Goal: Task Accomplishment & Management: Use online tool/utility

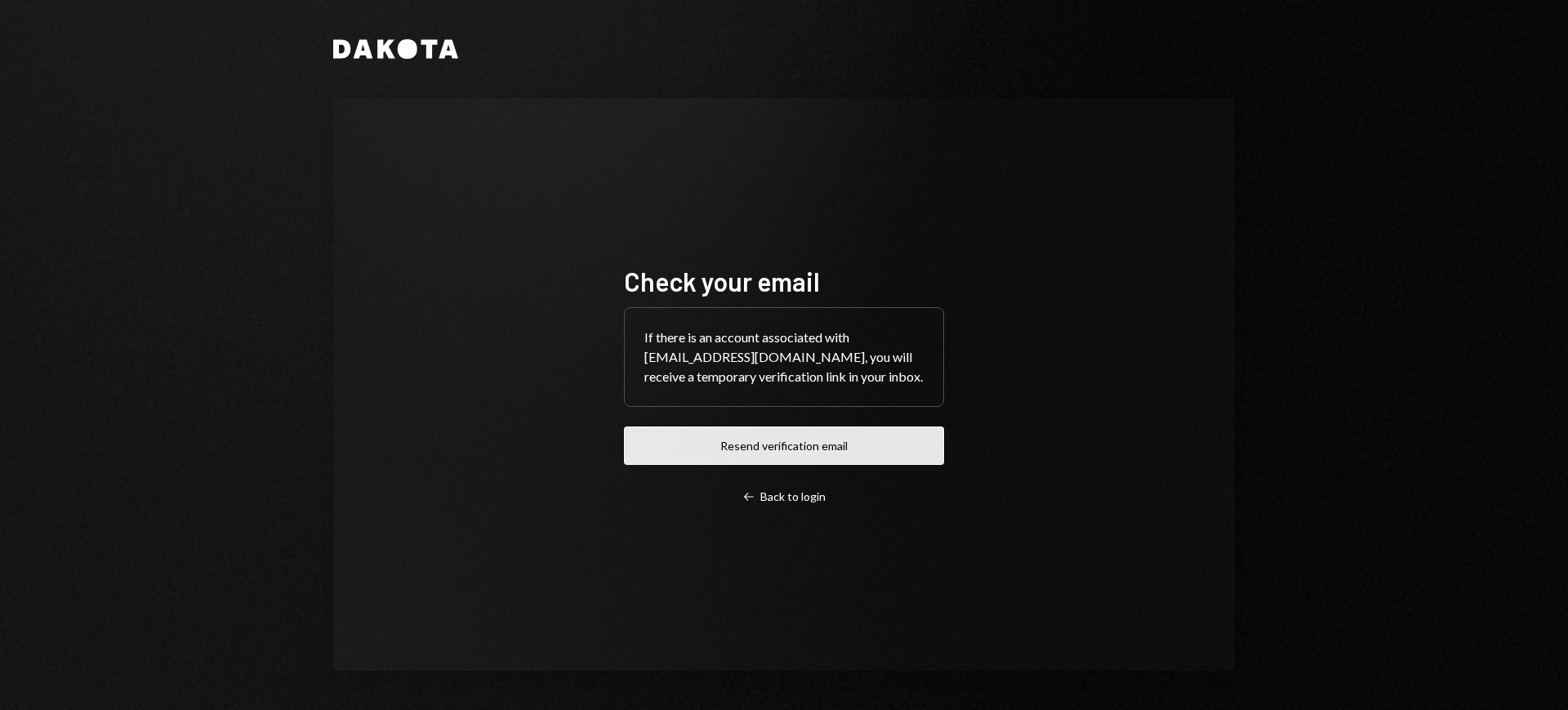
click at [773, 447] on button "Resend verification email" at bounding box center [784, 446] width 320 height 38
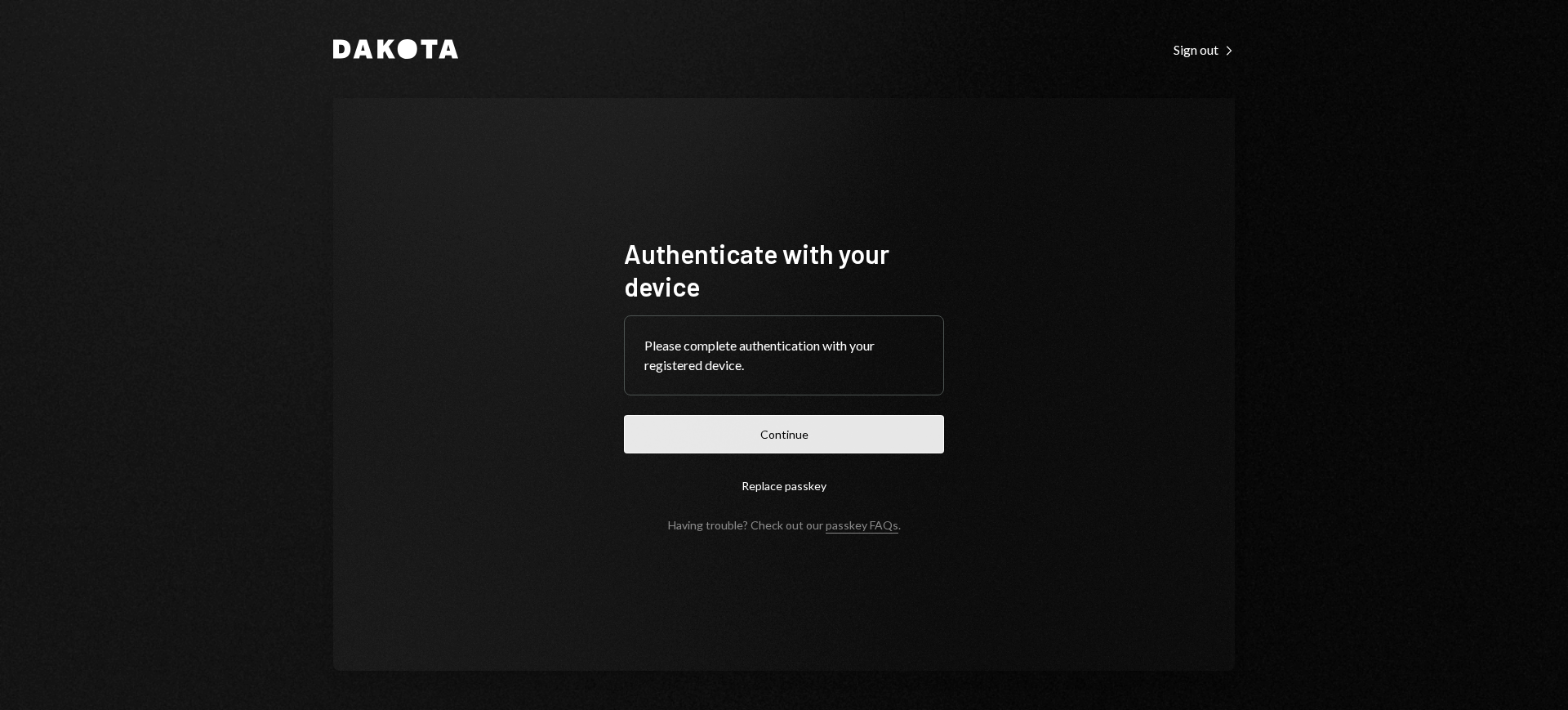
click at [804, 421] on button "Continue" at bounding box center [784, 435] width 320 height 38
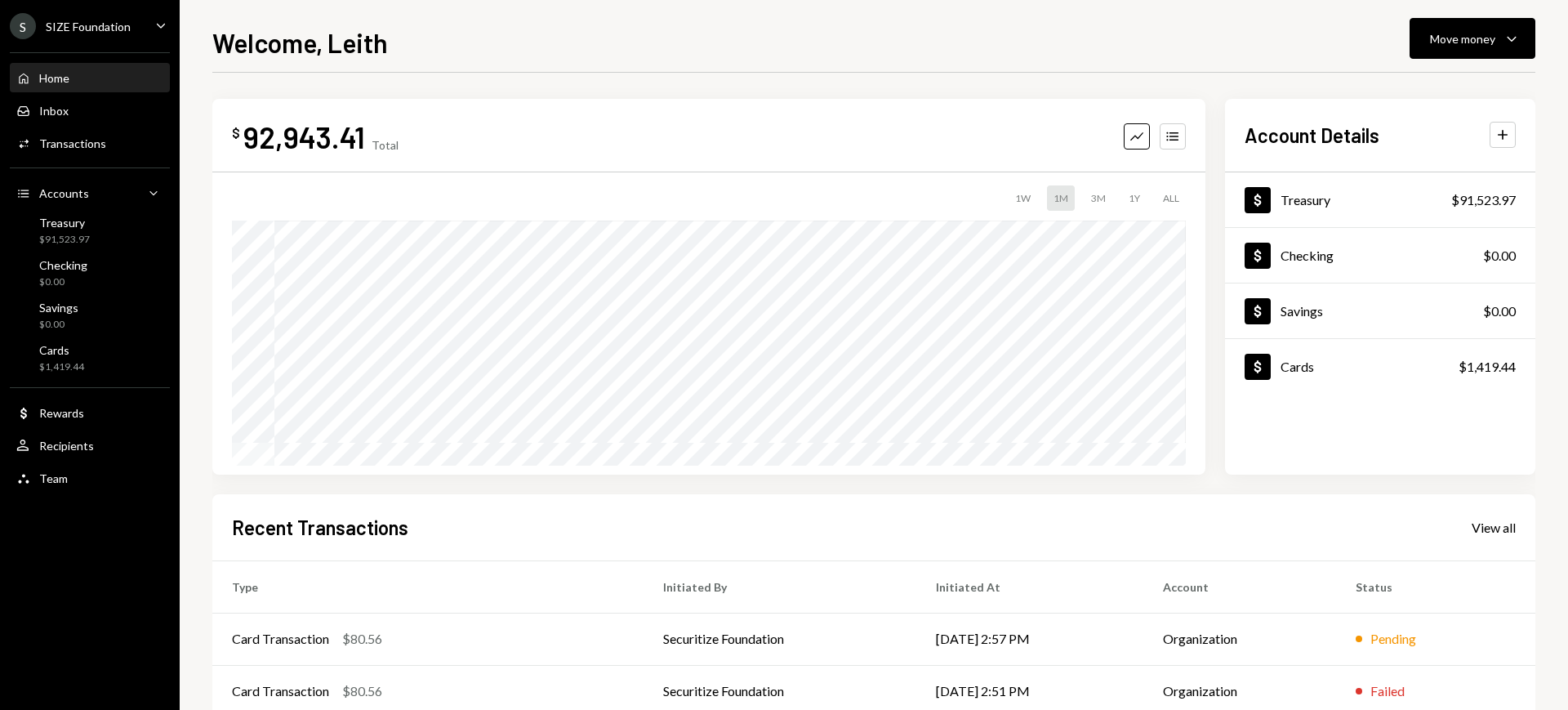
click at [108, 22] on div "SIZE Foundation" at bounding box center [89, 27] width 85 height 14
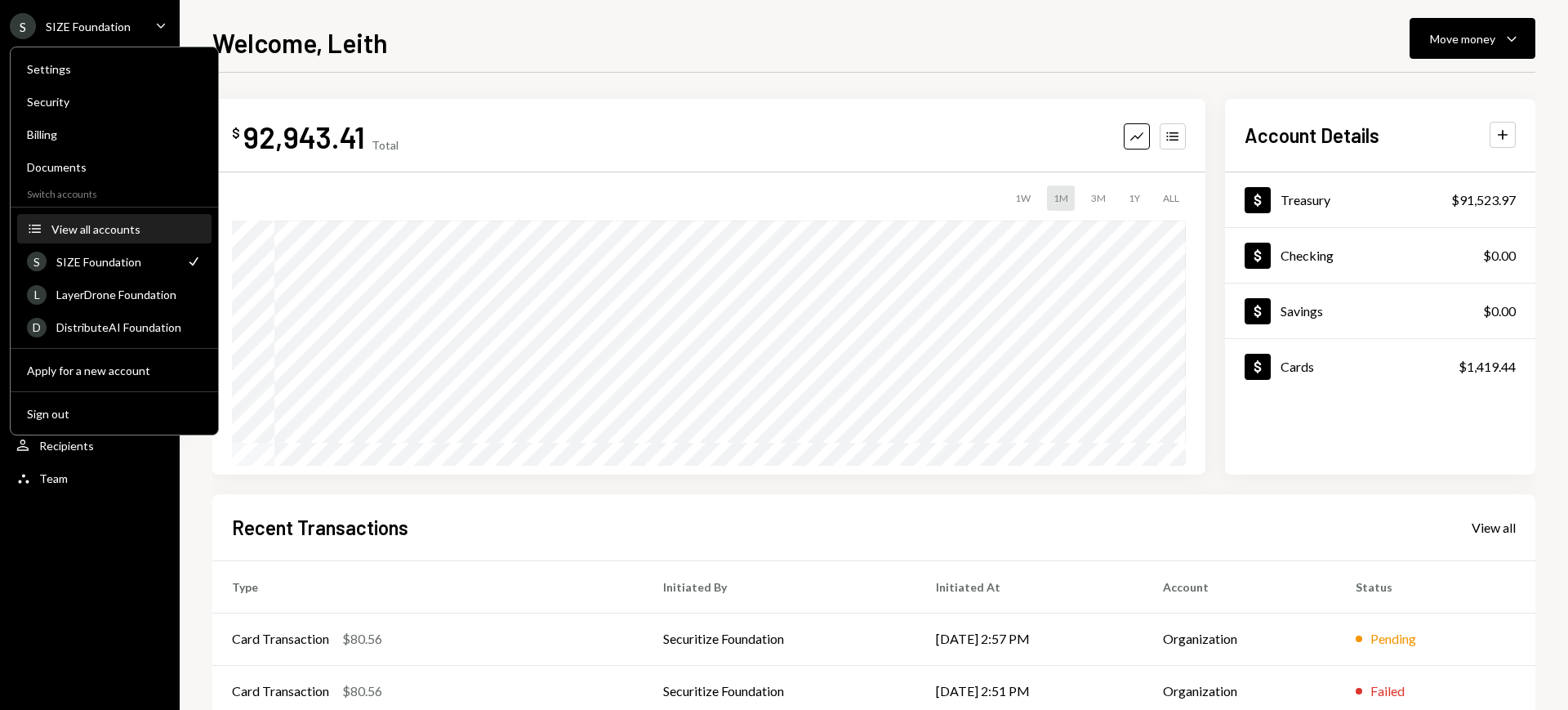
click at [127, 223] on div "View all accounts" at bounding box center [126, 229] width 150 height 14
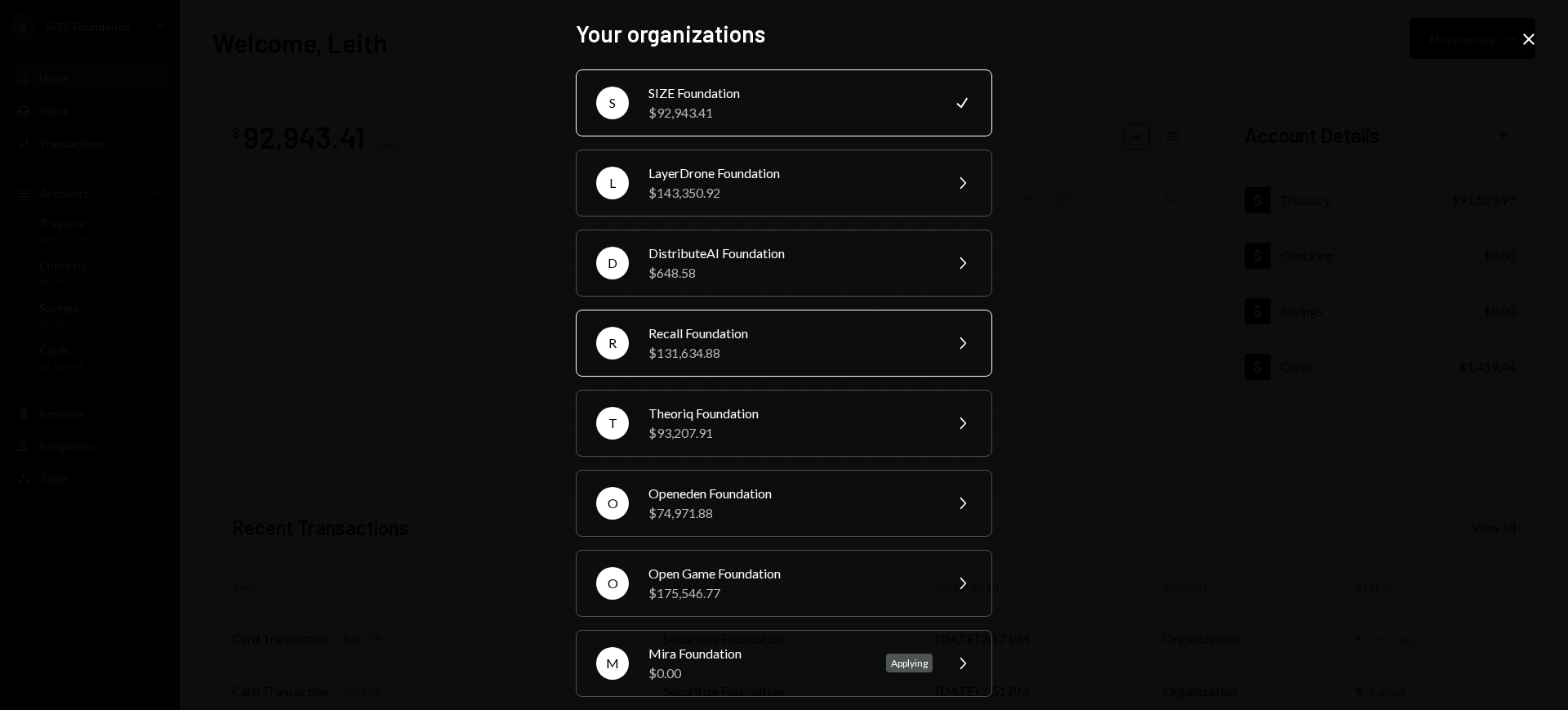
click at [780, 330] on div "Recall Foundation" at bounding box center [790, 333] width 284 height 20
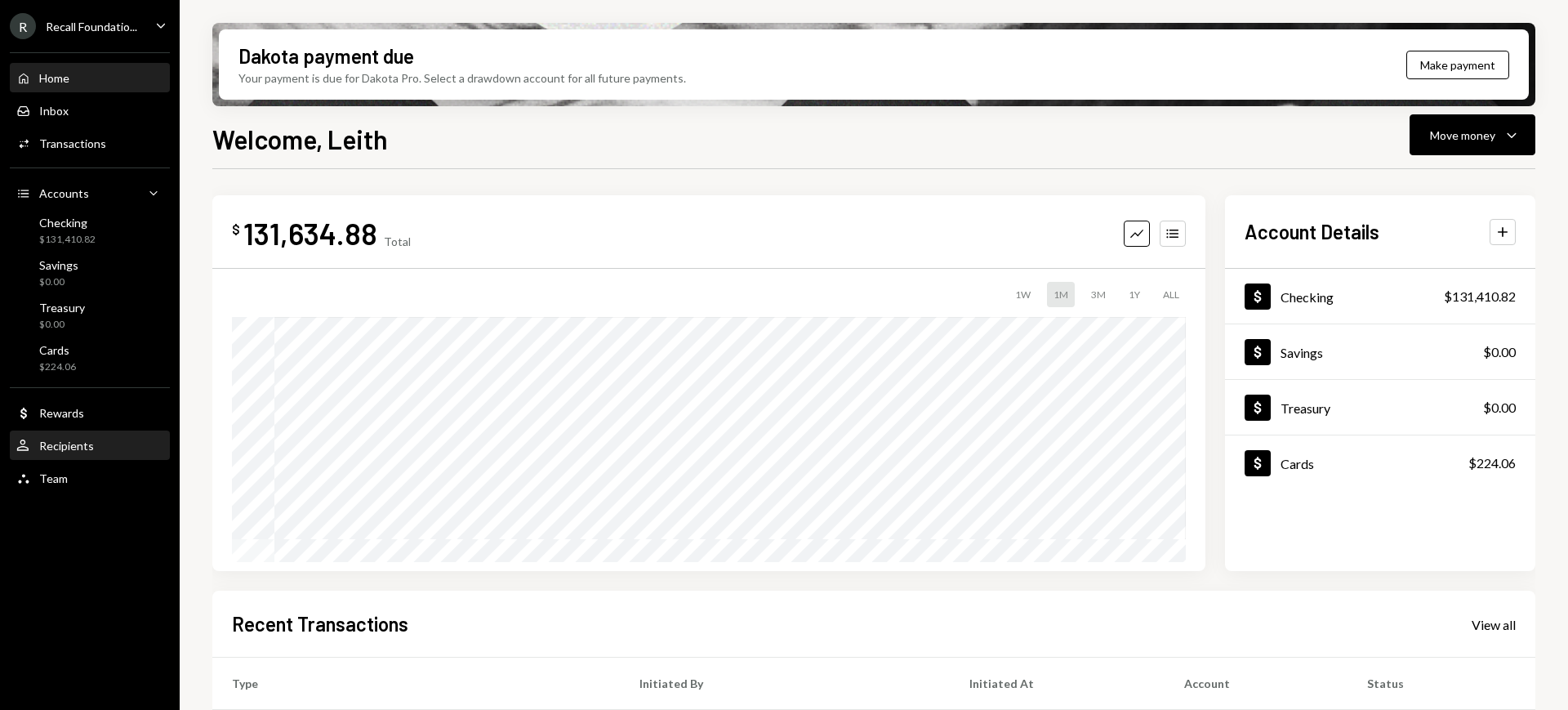
click at [89, 441] on div "Recipients" at bounding box center [66, 446] width 55 height 14
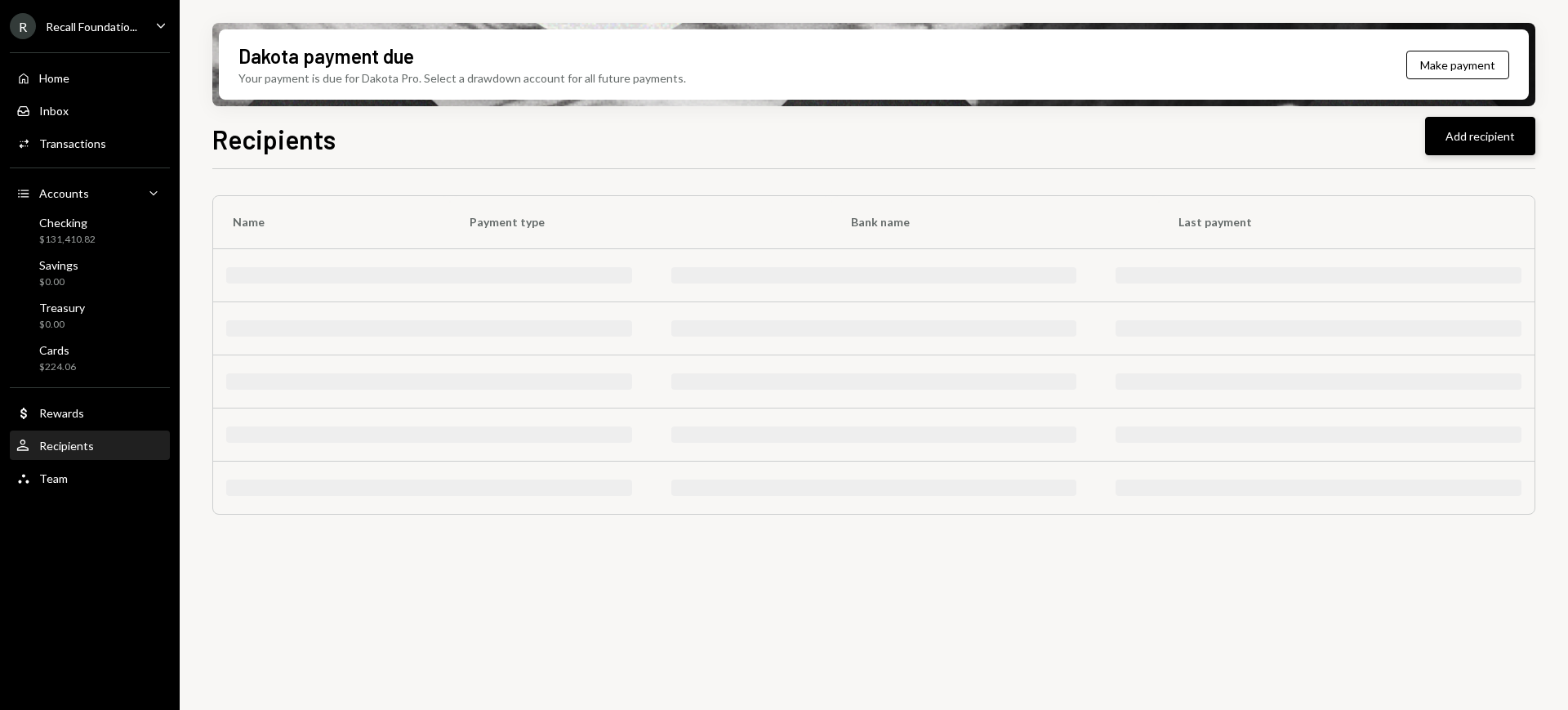
click at [1472, 138] on button "Add recipient" at bounding box center [1479, 136] width 110 height 38
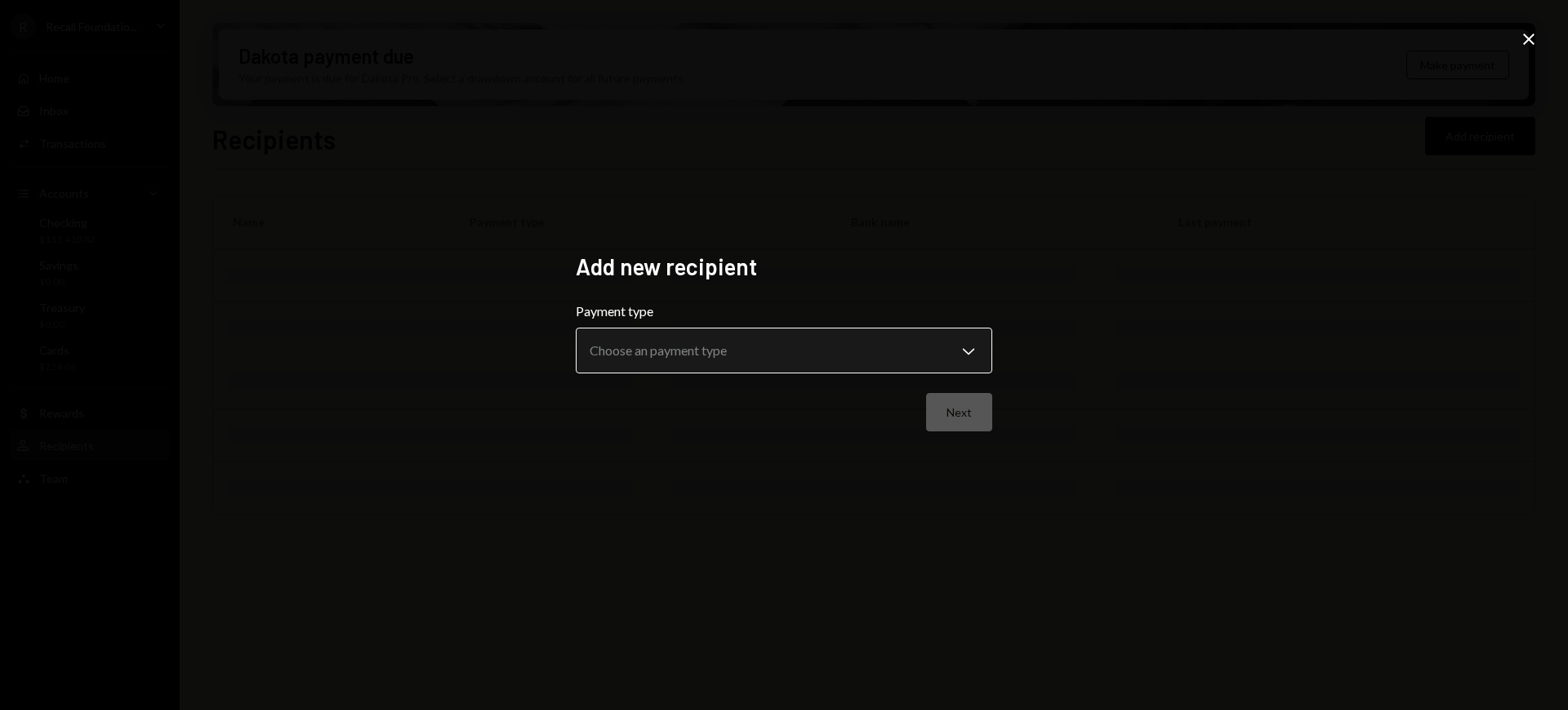
click at [916, 340] on body "**********" at bounding box center [784, 355] width 1568 height 710
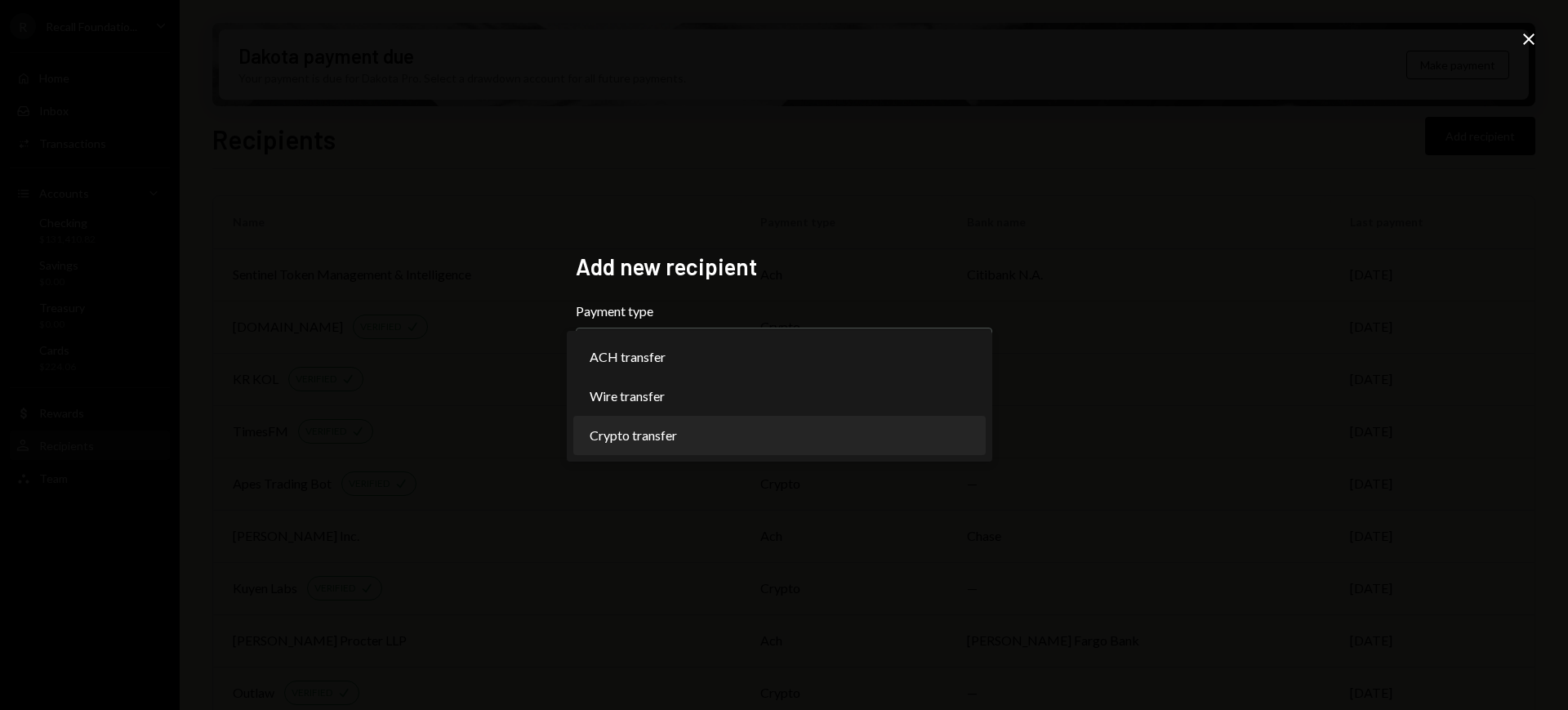
select select "******"
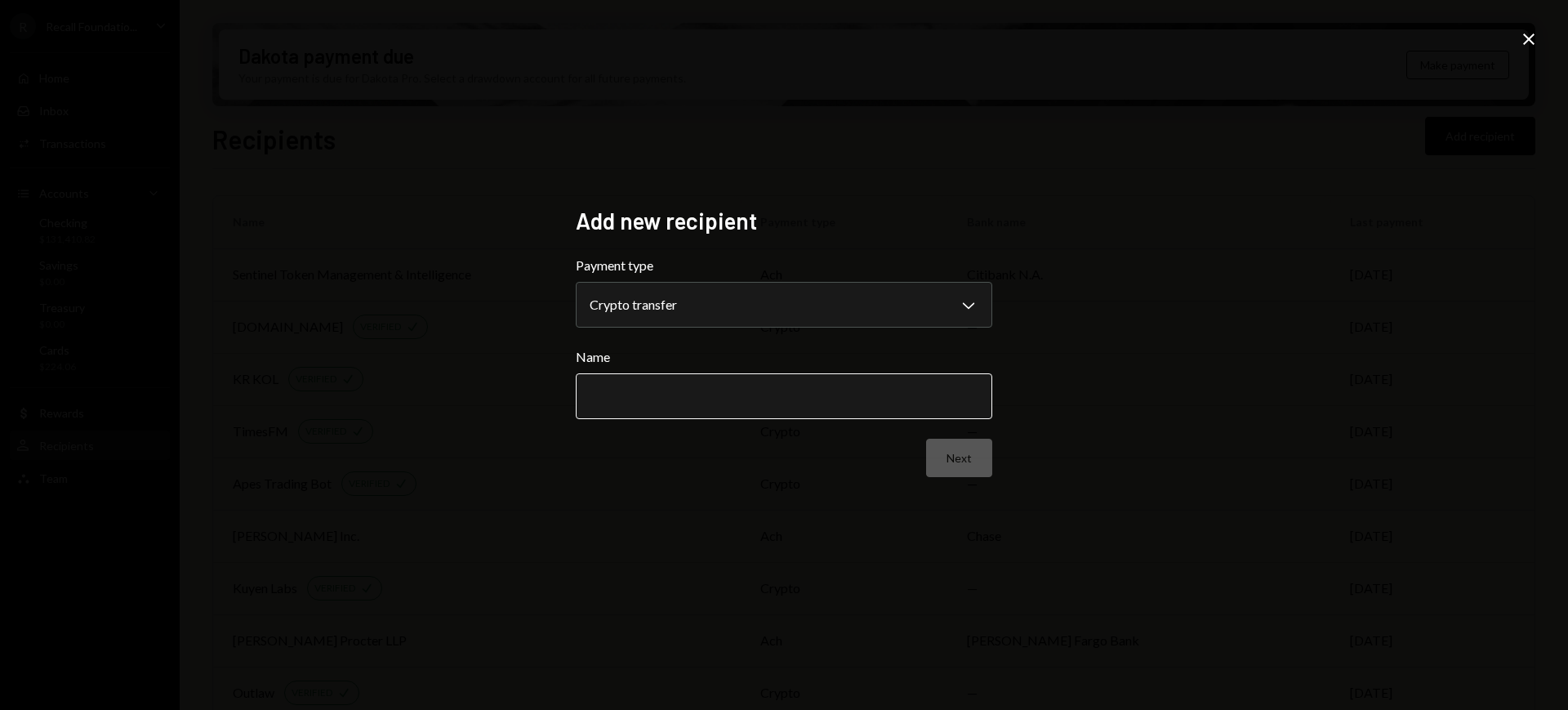
click at [873, 388] on input "Name" at bounding box center [784, 396] width 416 height 46
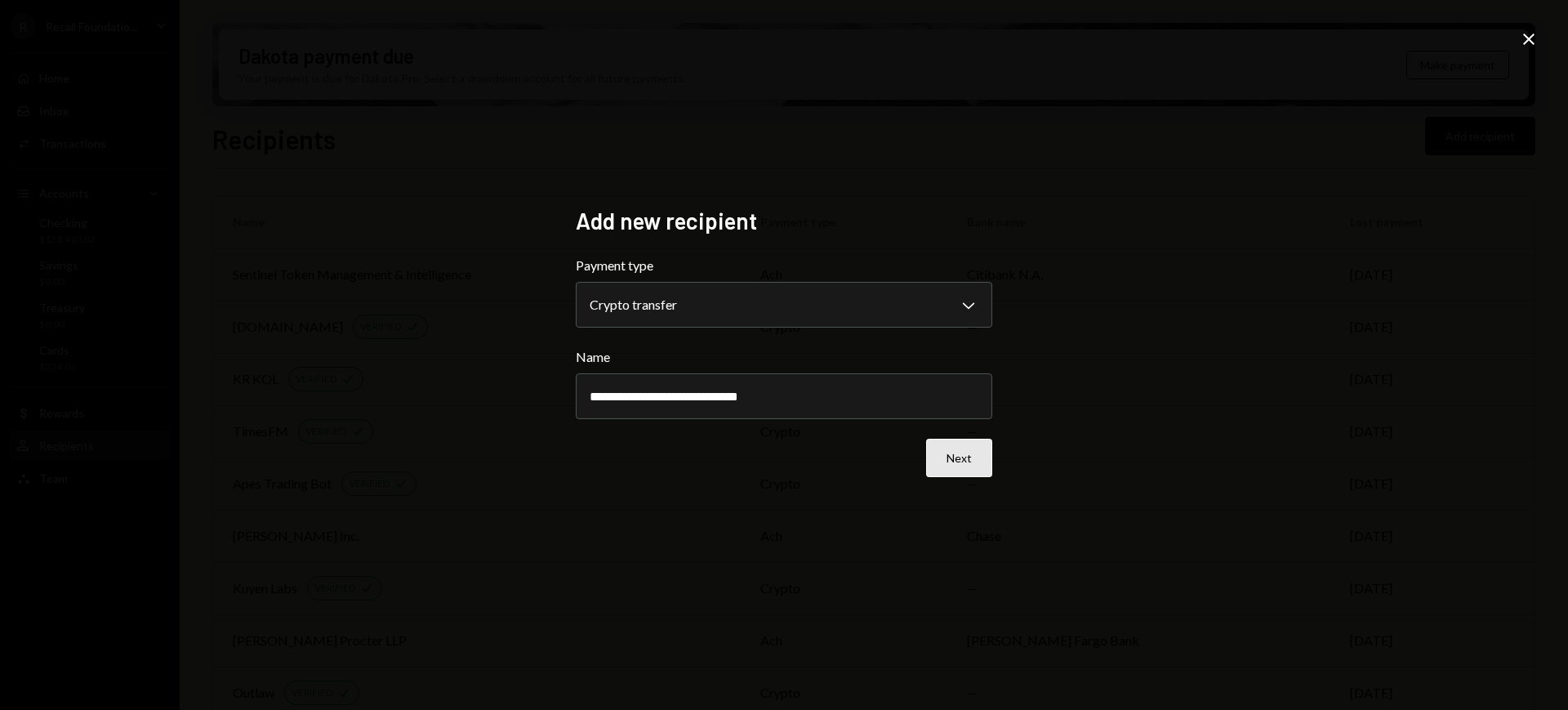
type input "**********"
click at [951, 443] on button "Next" at bounding box center [959, 458] width 66 height 38
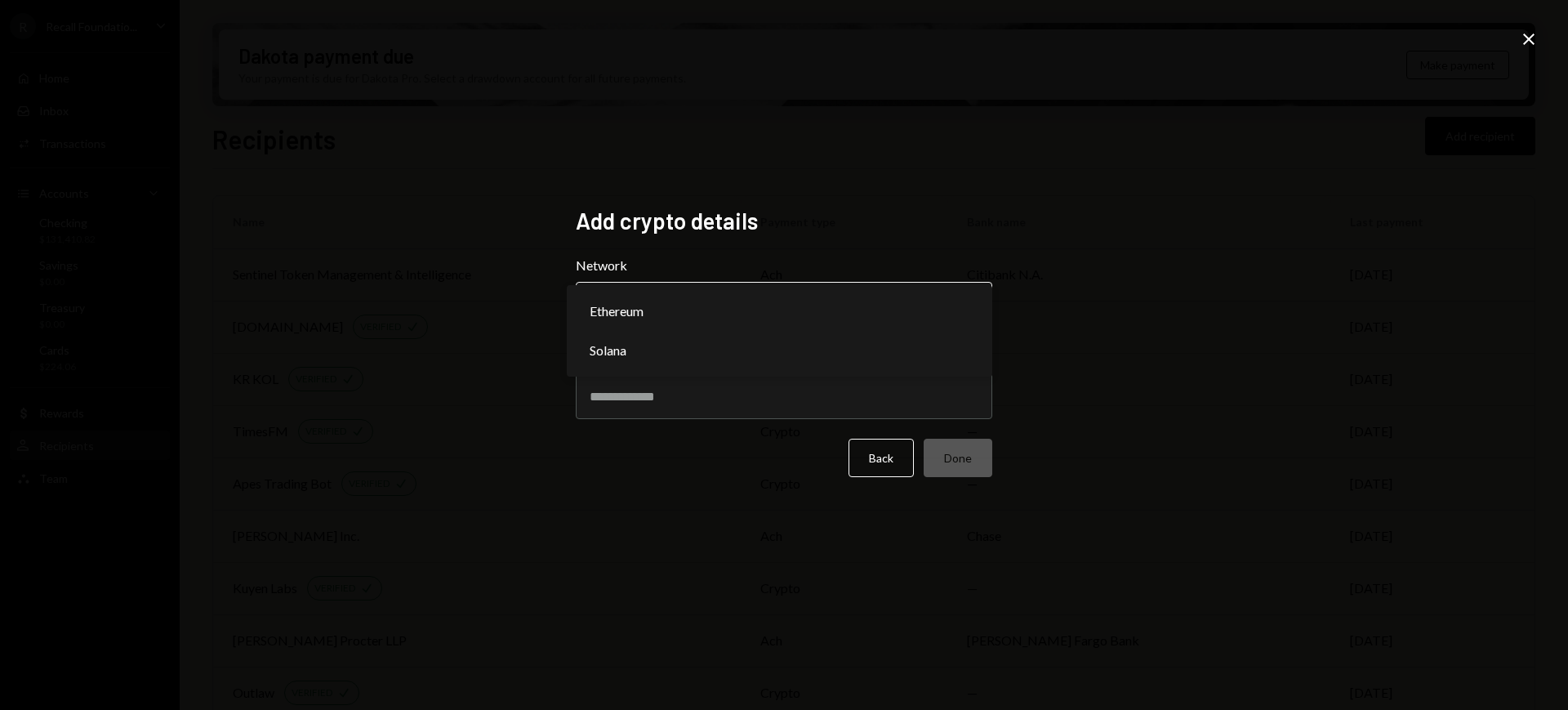
click at [868, 297] on body "R Recall Foundatio... Caret Down Home Home Inbox Inbox Activities Transactions …" at bounding box center [784, 355] width 1568 height 710
select select "**********"
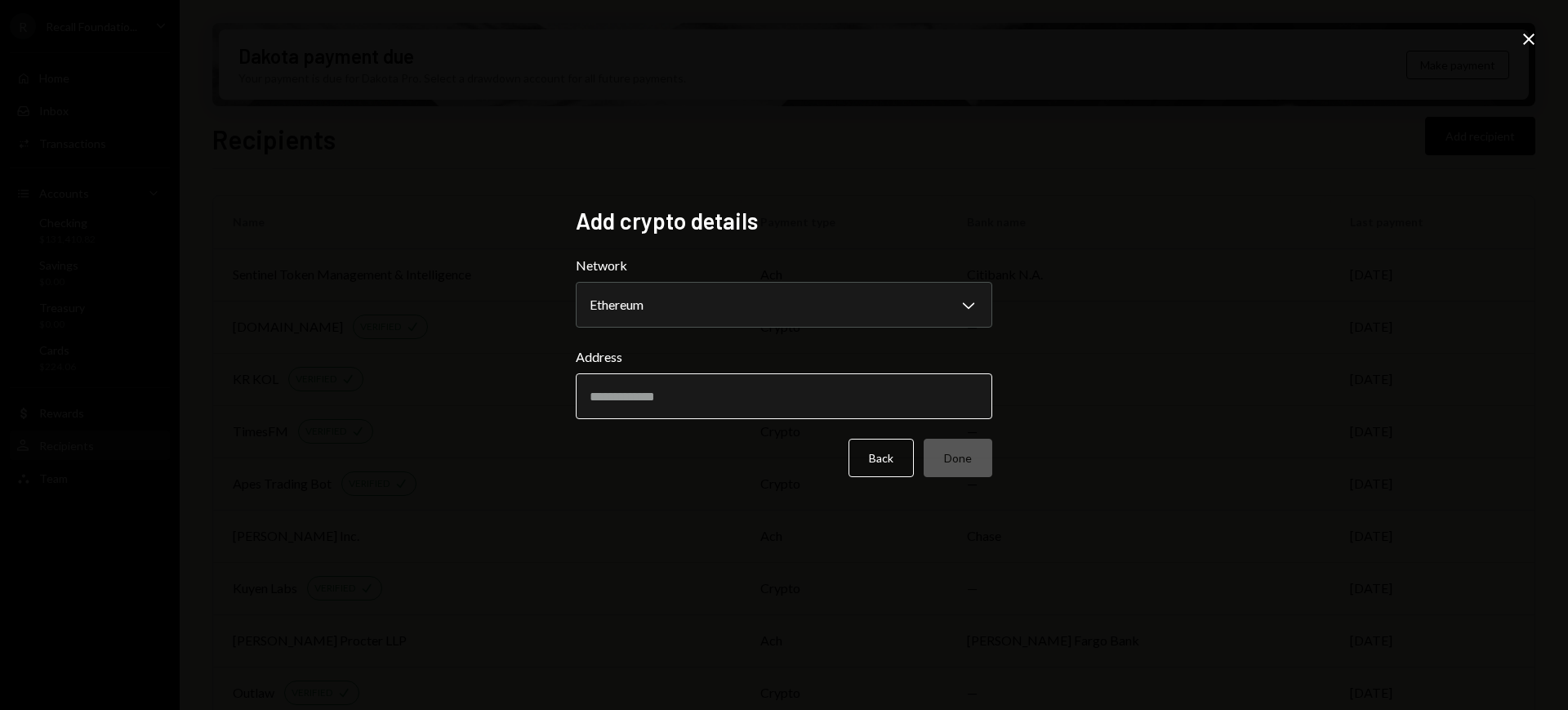
click at [804, 399] on input "Address" at bounding box center [784, 396] width 416 height 46
paste input "**********"
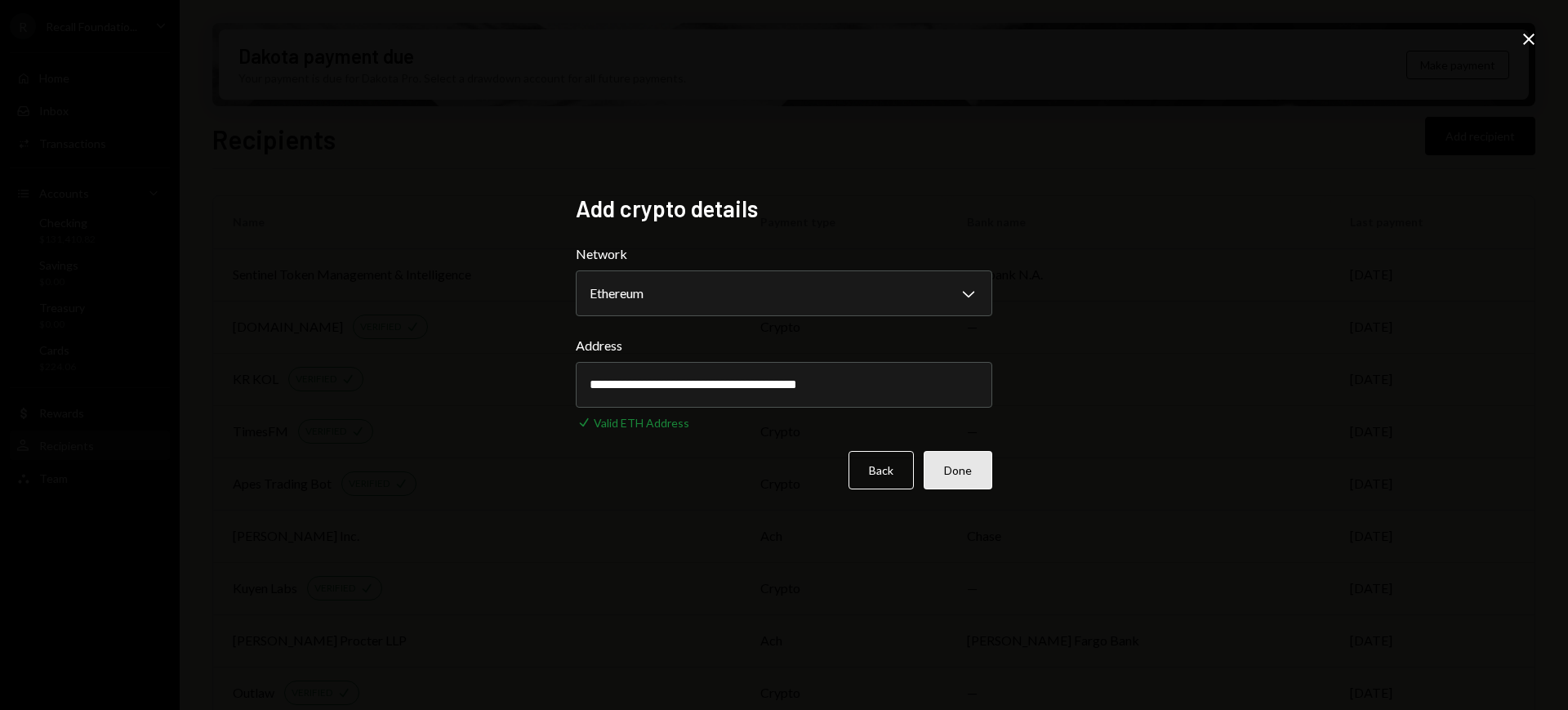
type input "**********"
click at [961, 460] on button "Done" at bounding box center [957, 470] width 69 height 38
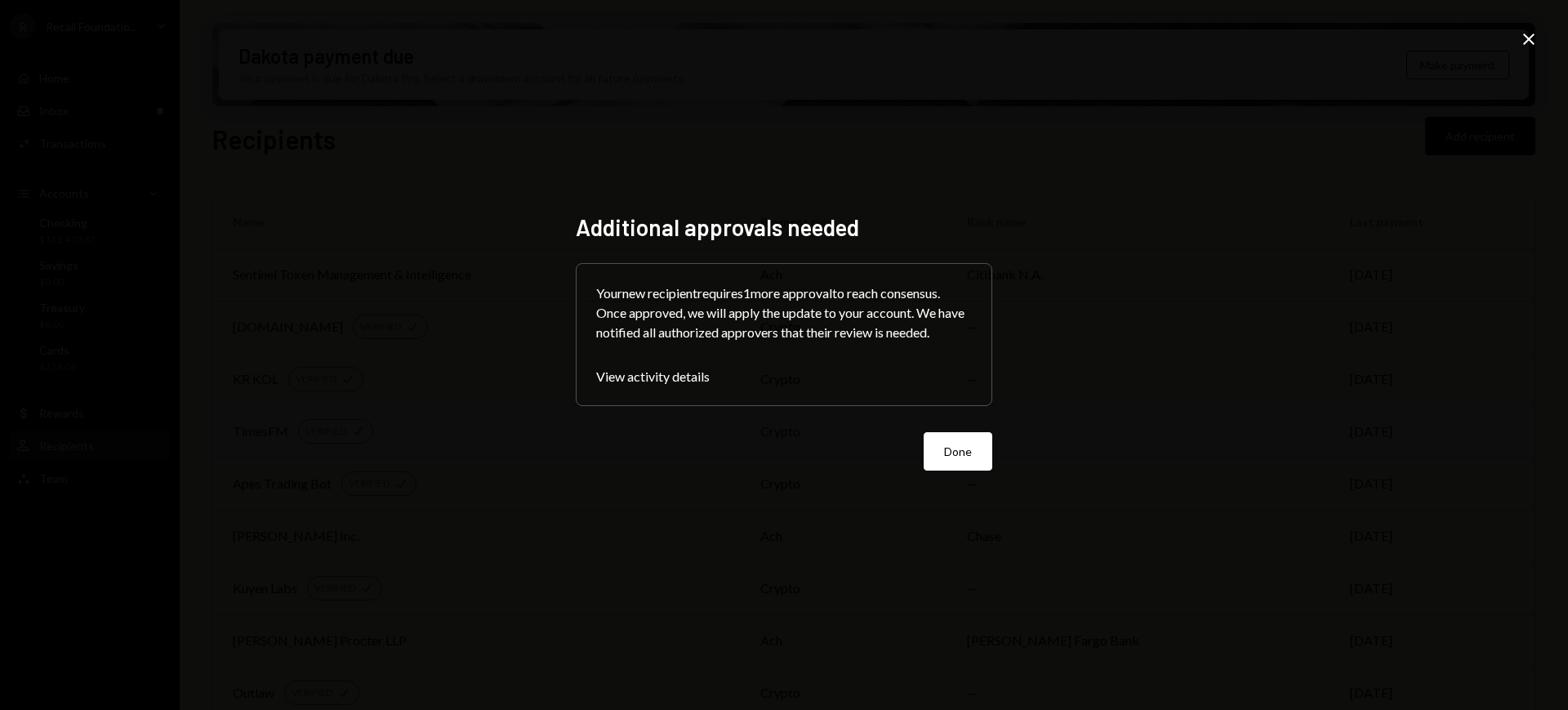
click at [949, 445] on button "Done" at bounding box center [957, 451] width 69 height 38
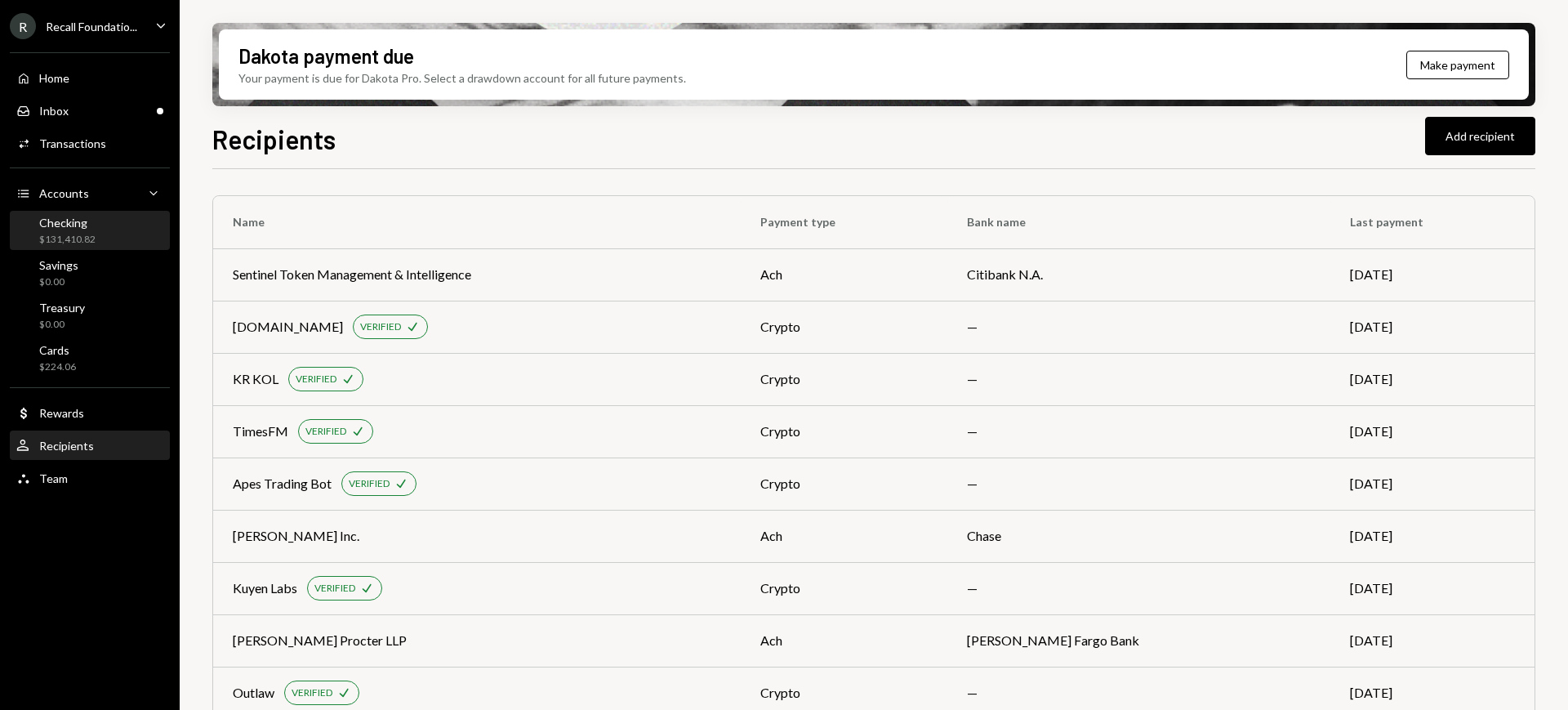
click at [117, 234] on div "Checking $131,410.82" at bounding box center [89, 231] width 147 height 31
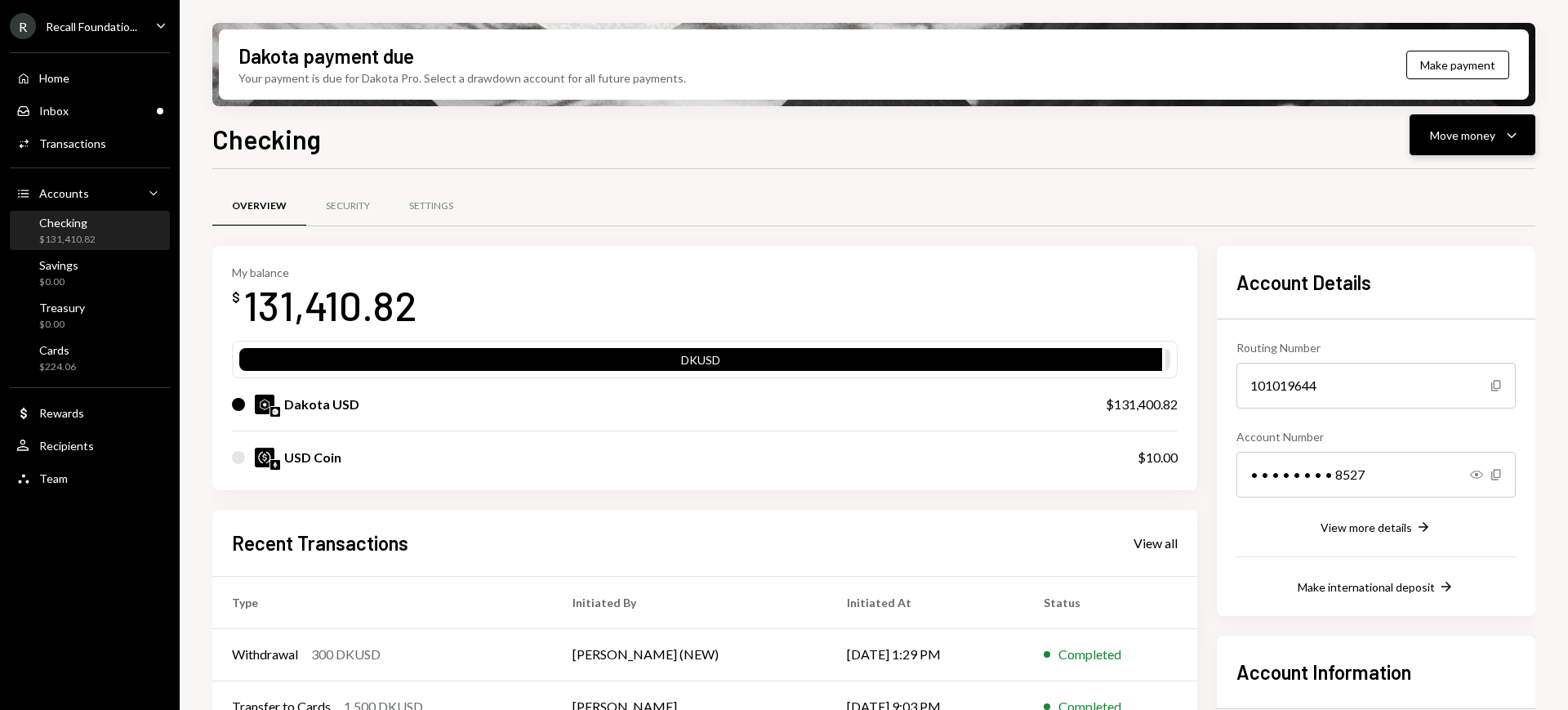
click at [1505, 138] on icon "Caret Down" at bounding box center [1512, 135] width 20 height 20
click at [1449, 193] on div "Withdraw Send" at bounding box center [1447, 184] width 163 height 36
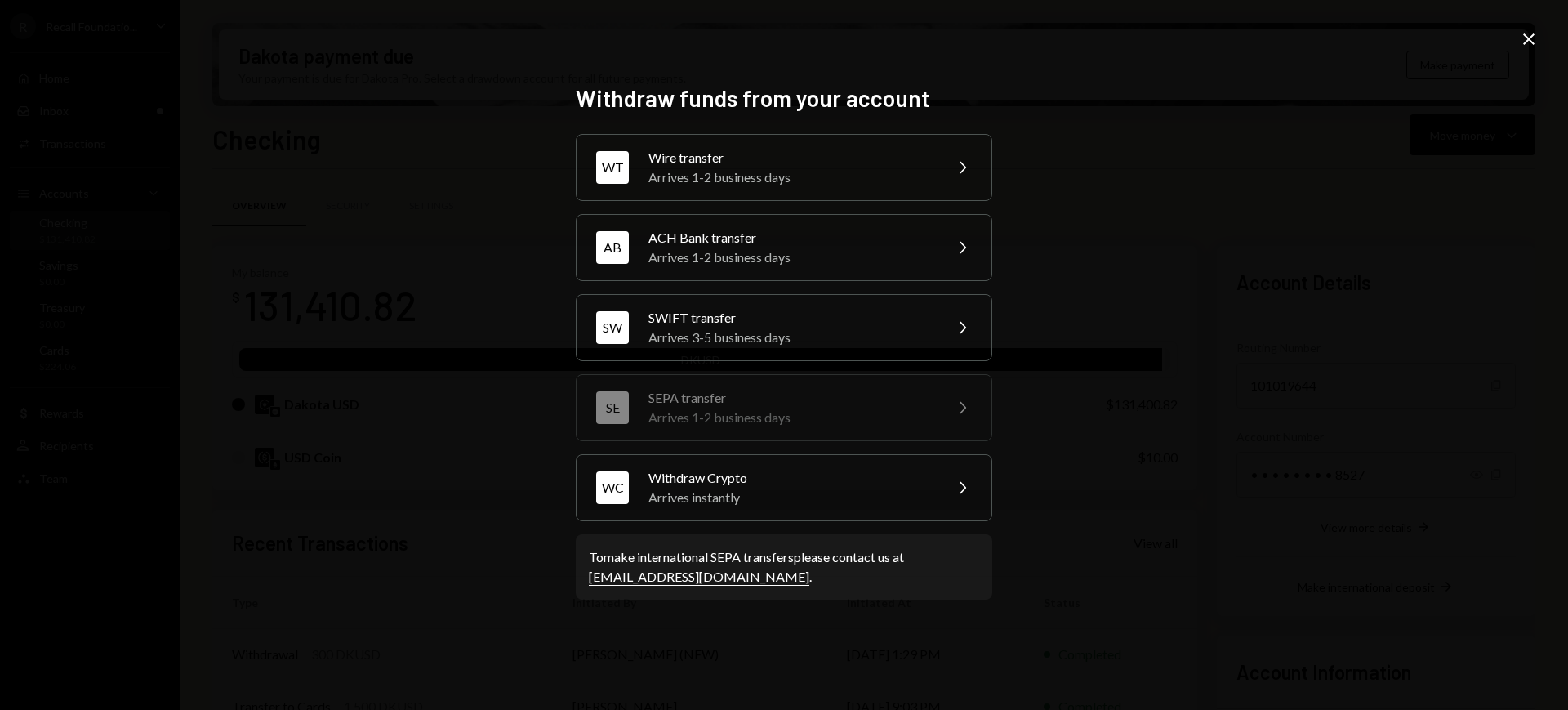
drag, startPoint x: 824, startPoint y: 183, endPoint x: 1115, endPoint y: 243, distance: 297.1
click at [1115, 243] on div "Withdraw funds from your account WT Wire transfer Arrives 1-2 business days Che…" at bounding box center [784, 355] width 1568 height 710
click at [968, 468] on div "WC Withdraw Crypto Arrives instantly Chevron Right" at bounding box center [784, 488] width 416 height 67
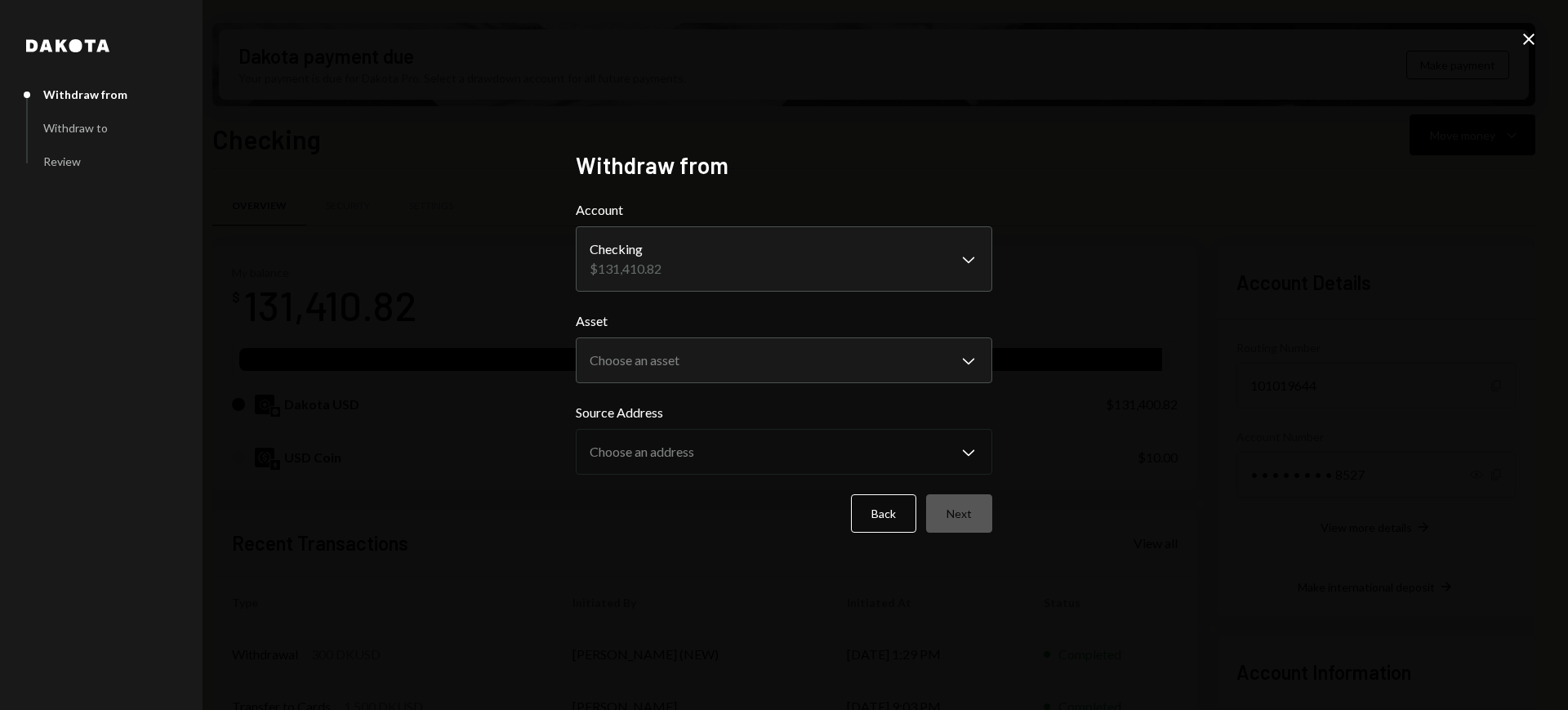
click at [1517, 43] on div "**********" at bounding box center [784, 355] width 1568 height 710
click at [1523, 38] on icon "Close" at bounding box center [1528, 39] width 20 height 20
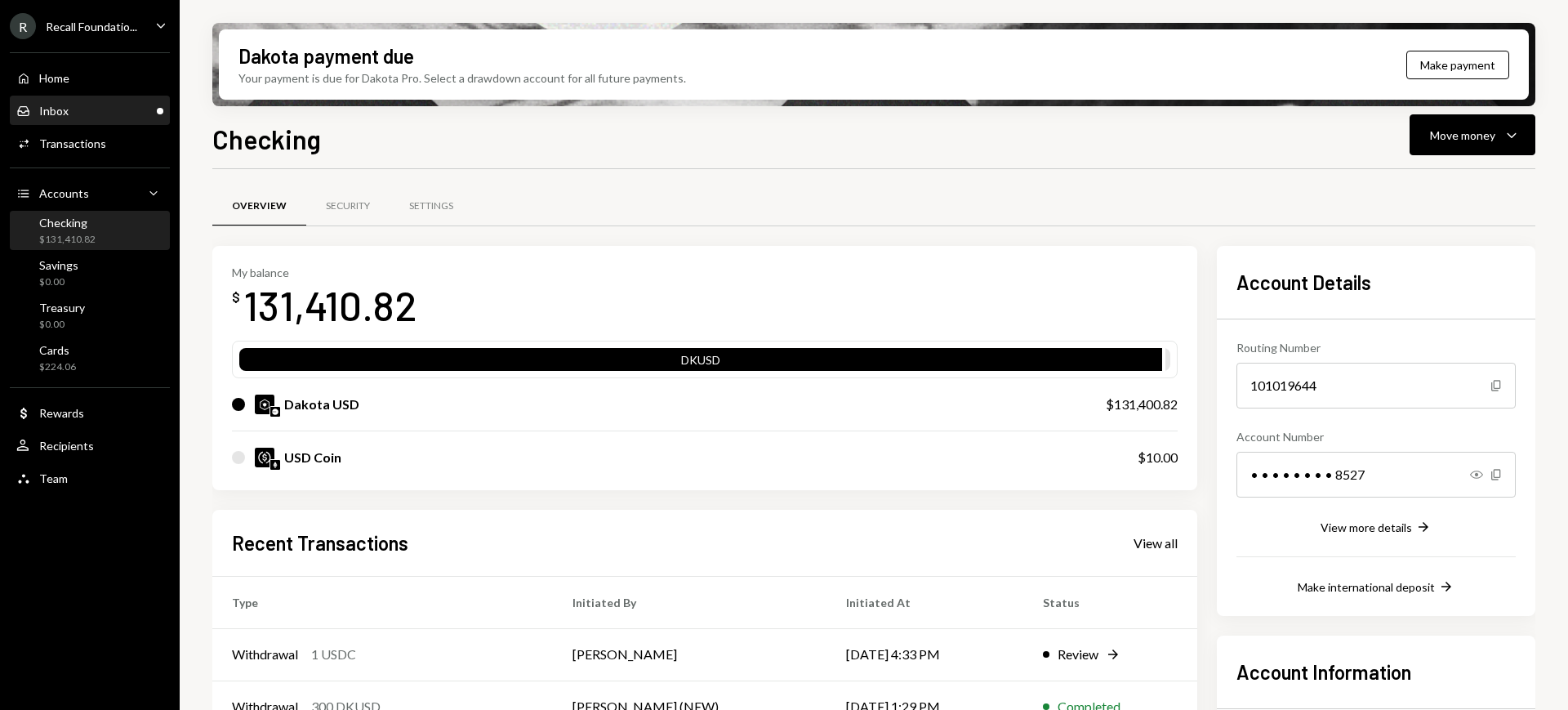
click at [130, 108] on div "Inbox Inbox" at bounding box center [89, 110] width 147 height 15
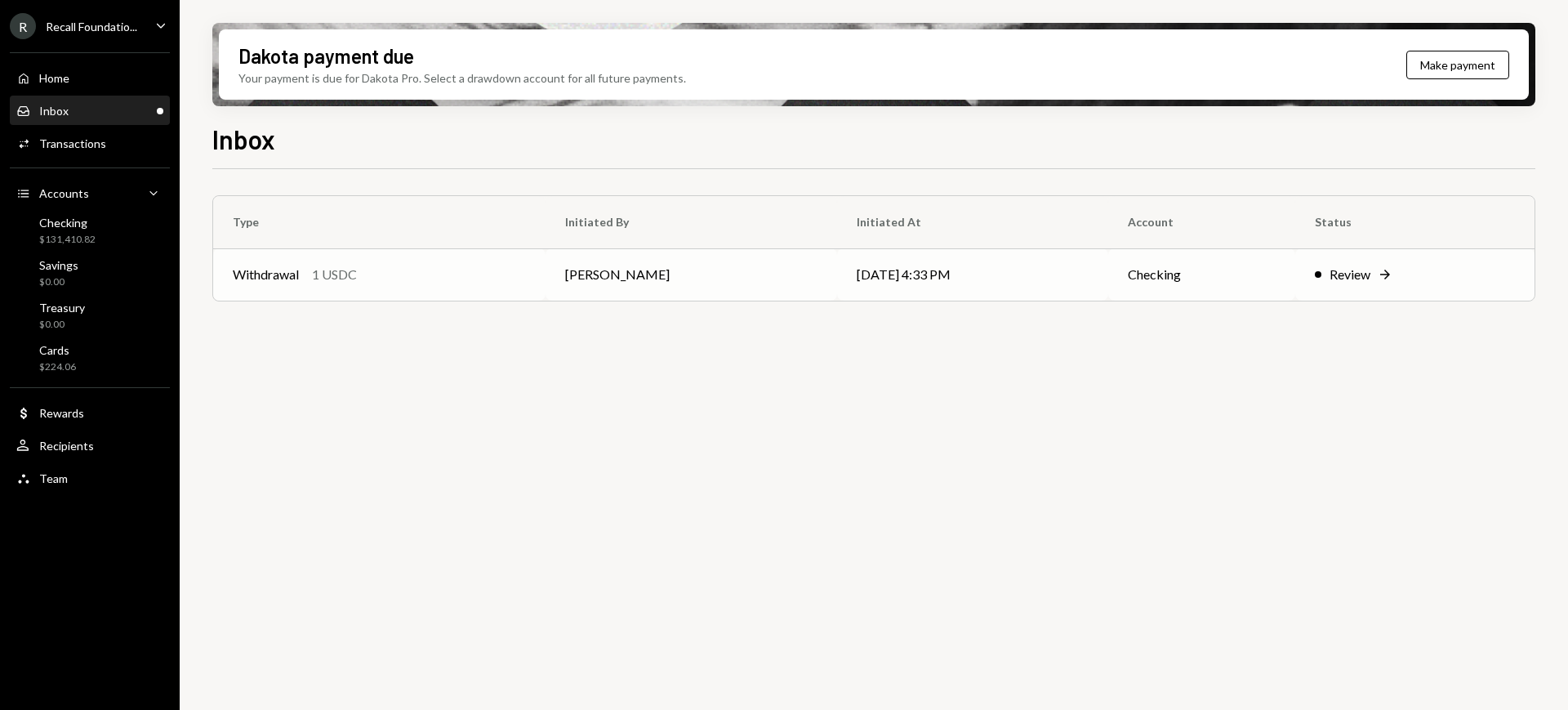
click at [1355, 275] on div "Review" at bounding box center [1349, 275] width 41 height 20
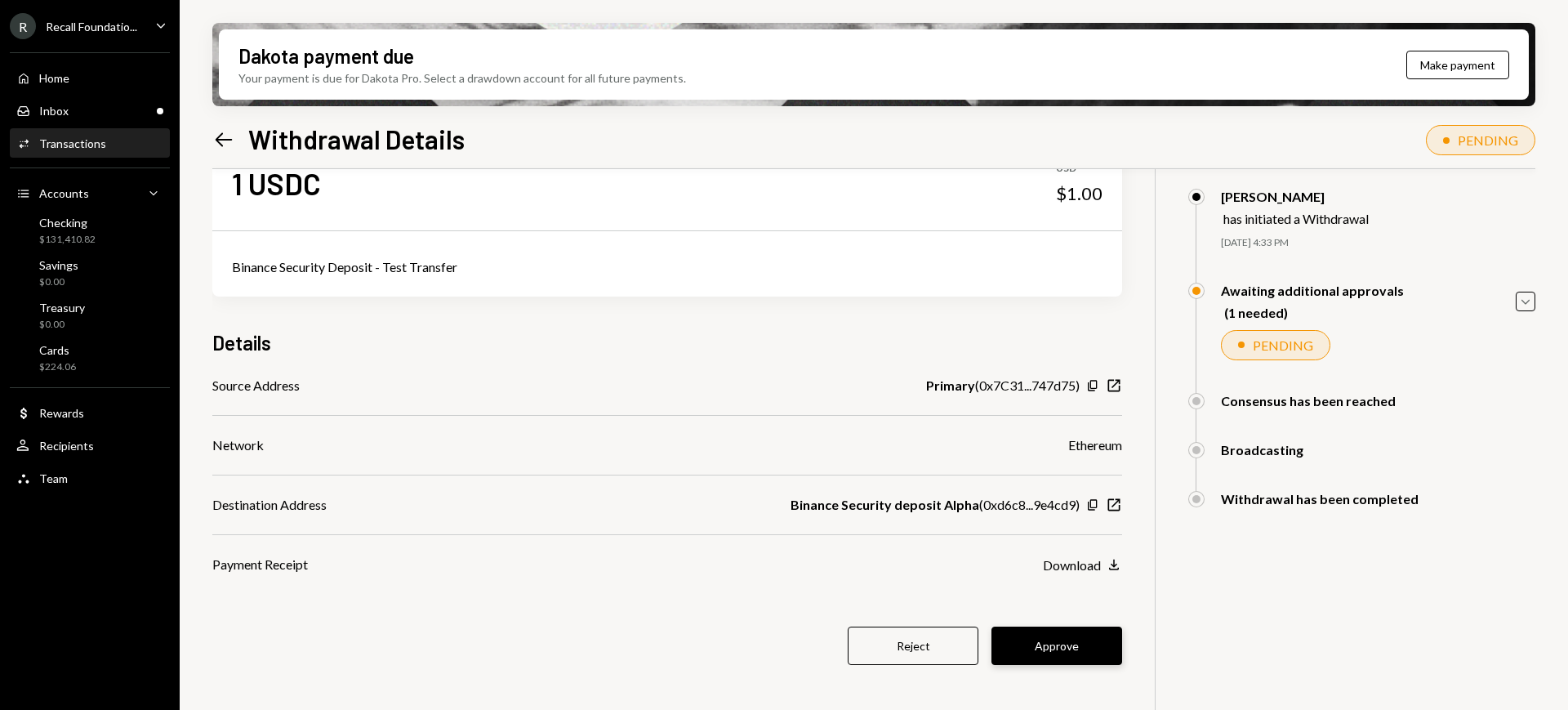
scroll to position [130, 0]
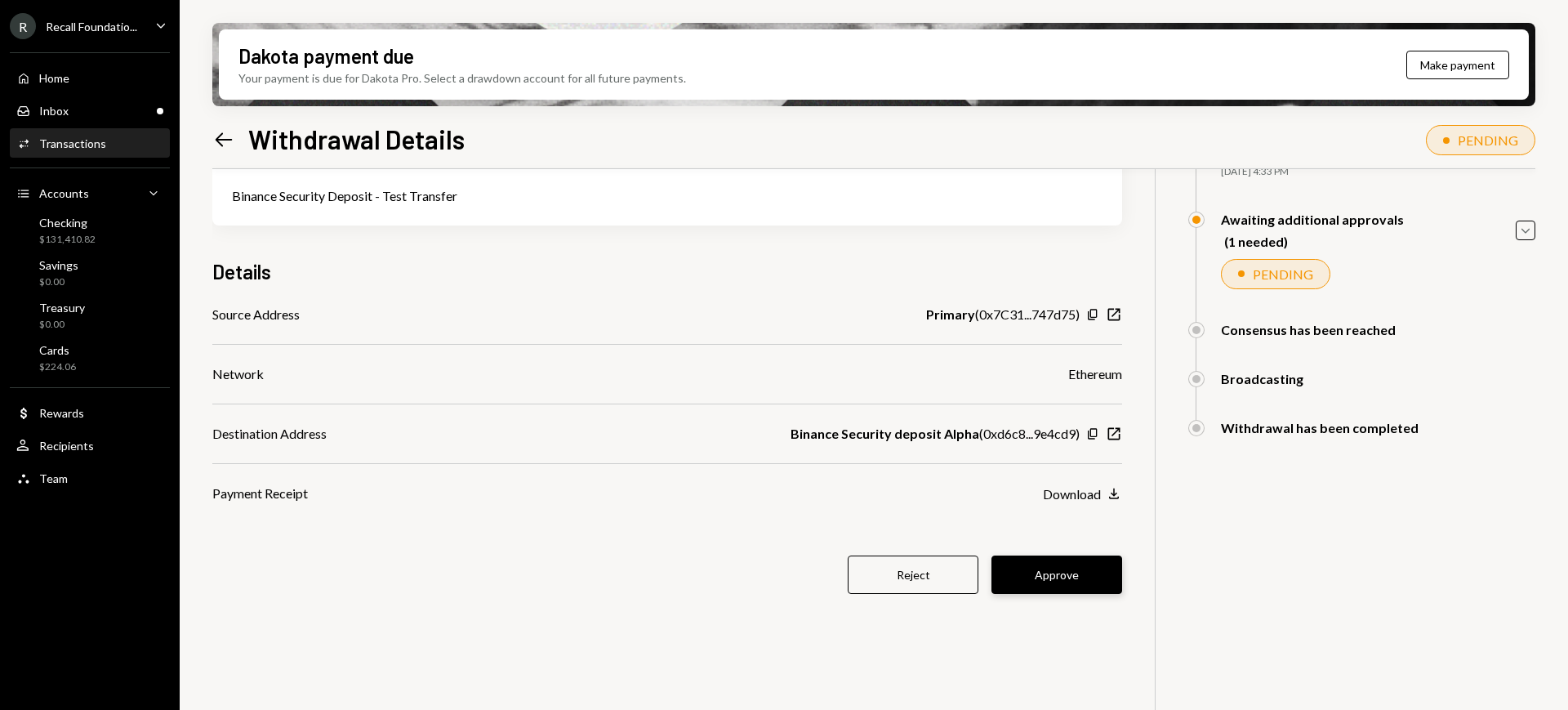
click at [1059, 575] on button "Approve" at bounding box center [1056, 574] width 130 height 38
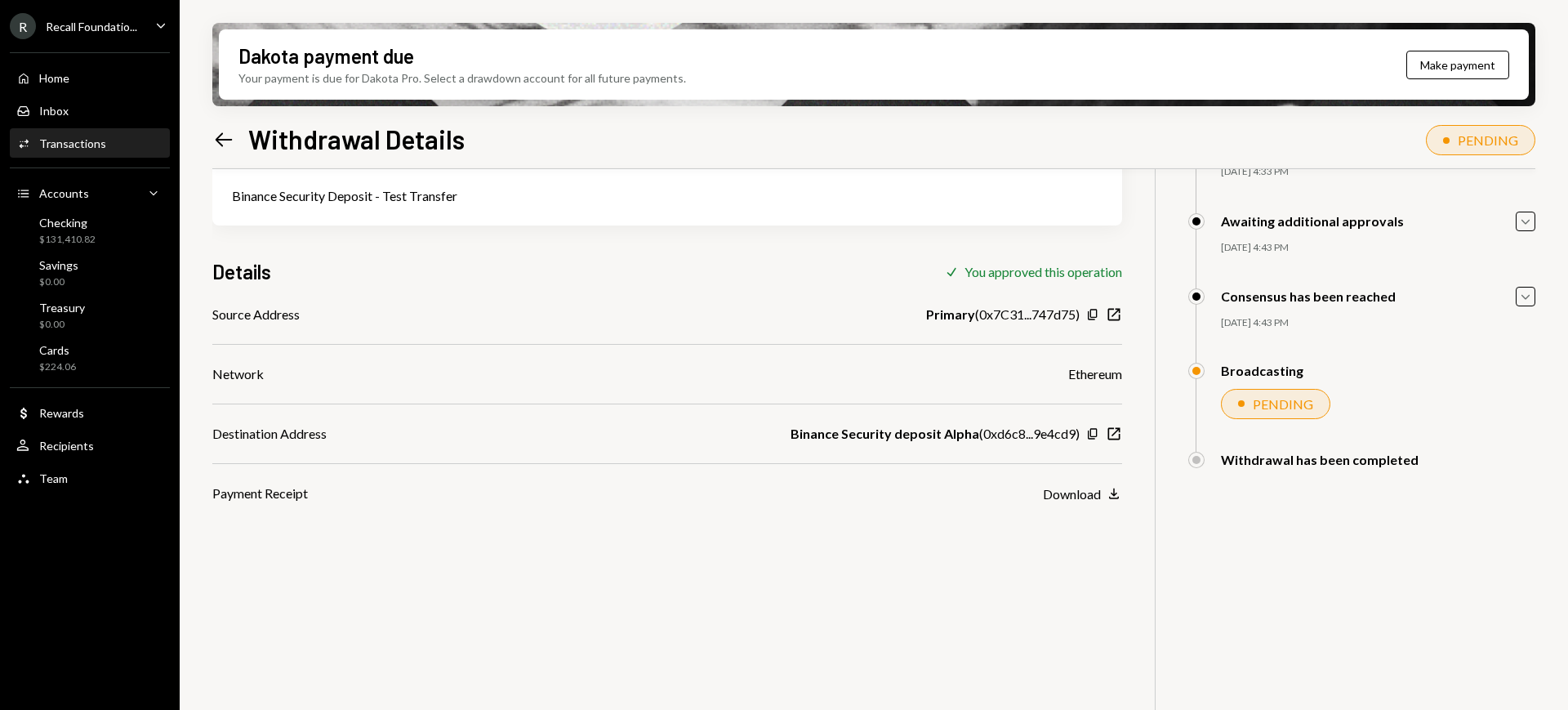
scroll to position [29, 0]
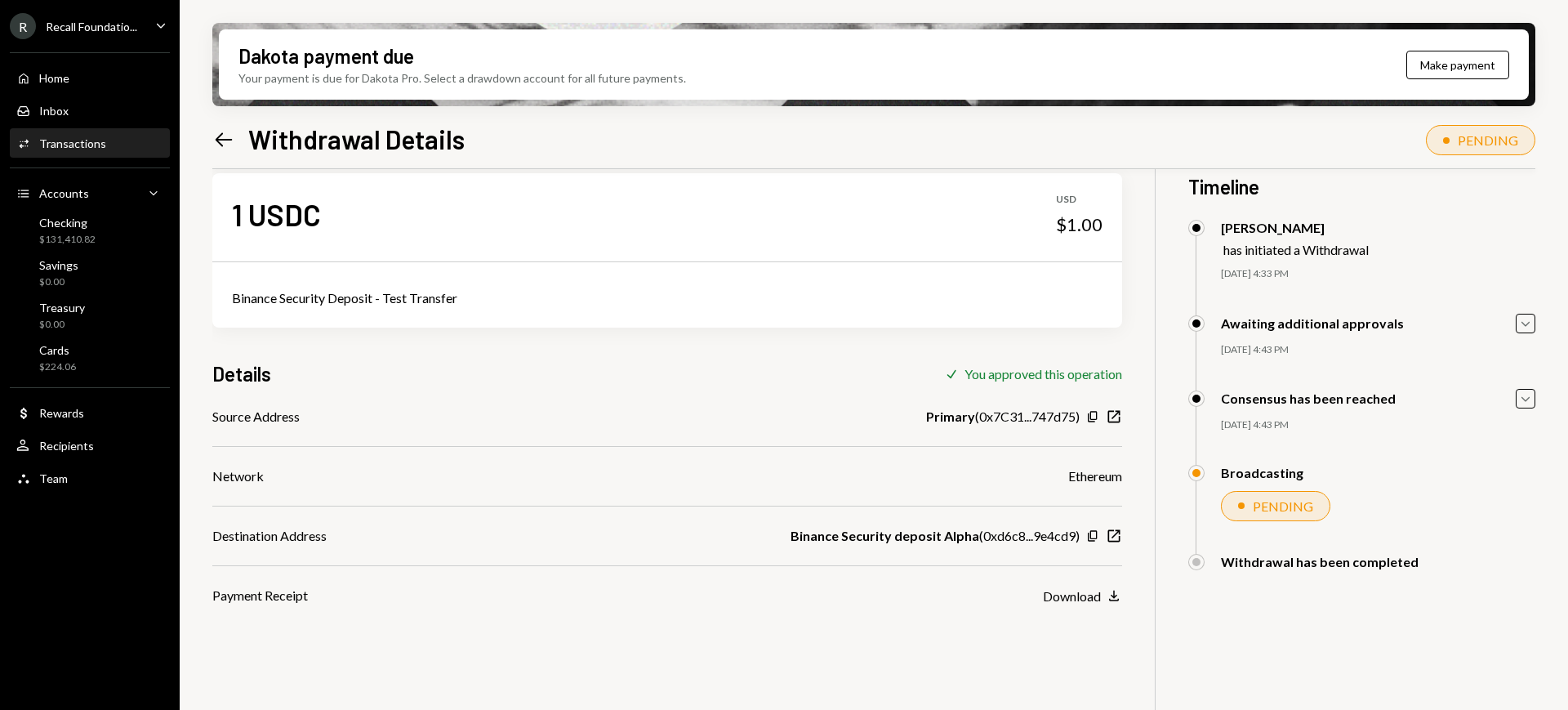
click at [98, 154] on div "Activities Transactions" at bounding box center [89, 143] width 147 height 28
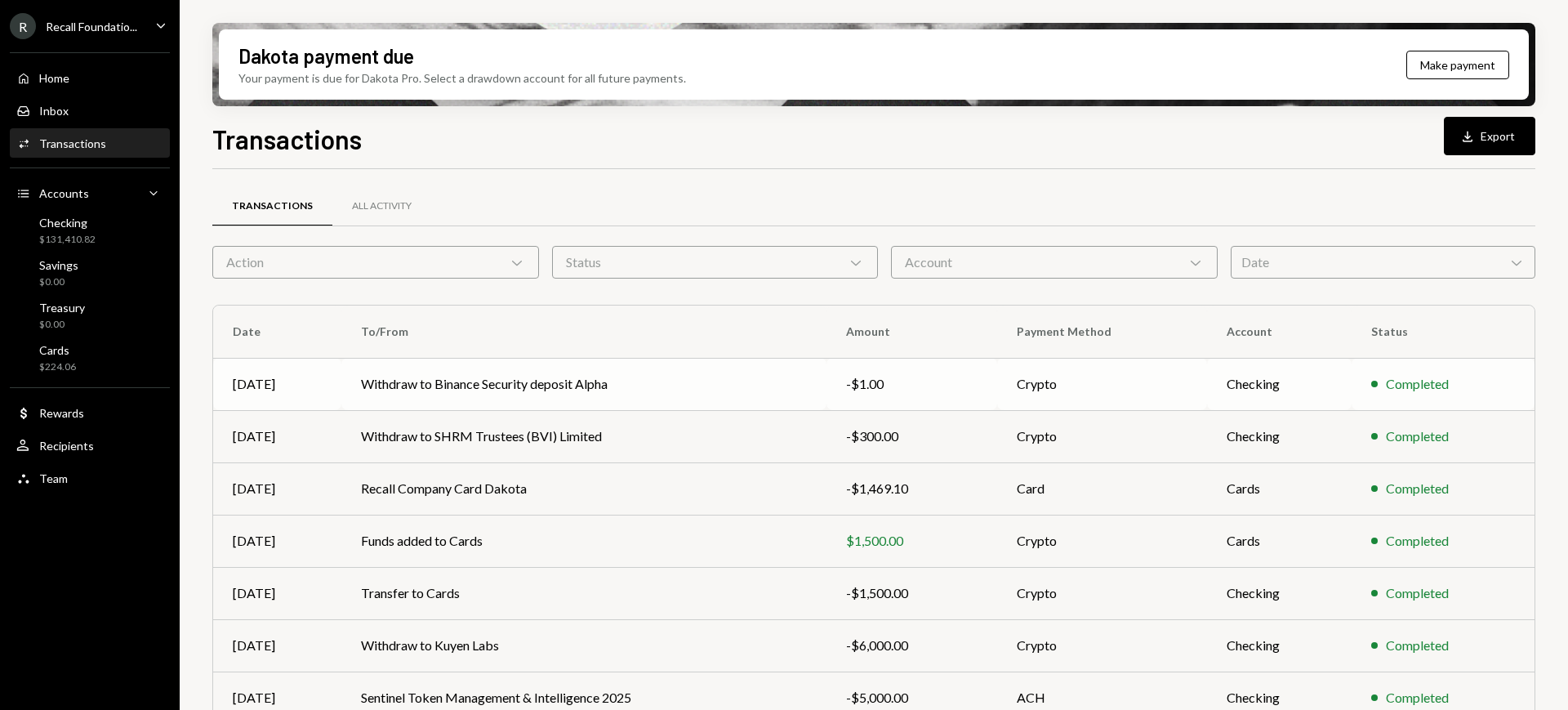
click at [1186, 395] on td "Crypto" at bounding box center [1102, 384] width 210 height 52
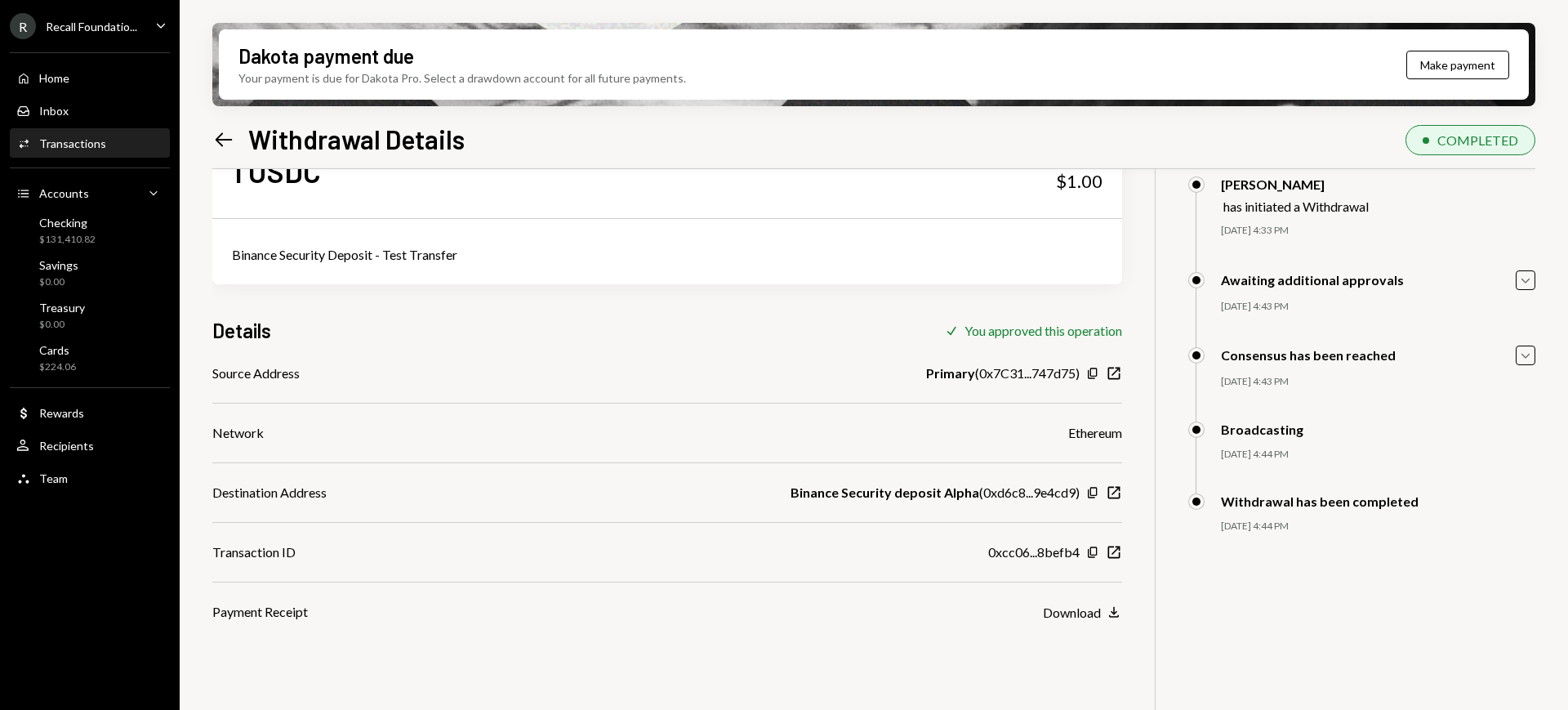
scroll to position [103, 0]
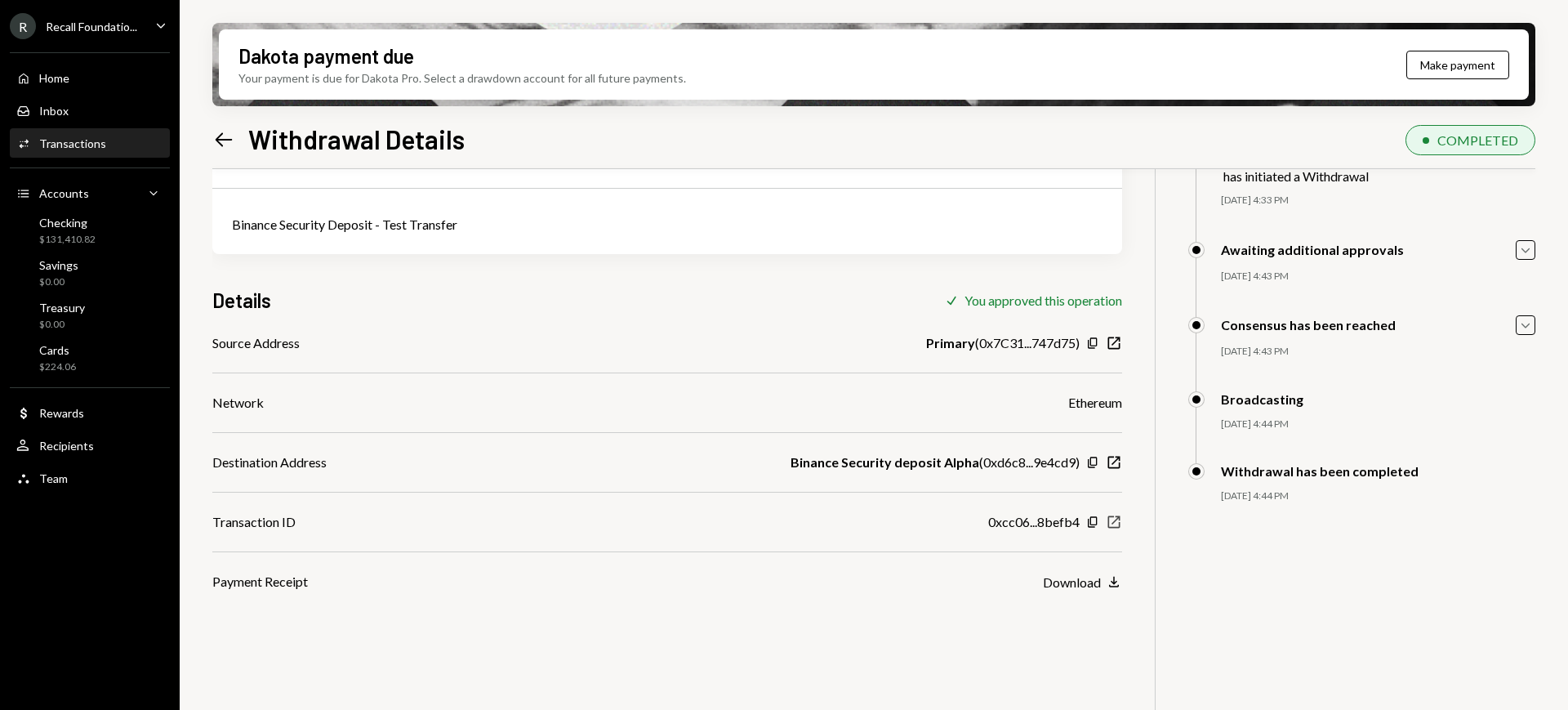
click at [1110, 521] on icon "New Window" at bounding box center [1114, 521] width 17 height 17
click at [103, 38] on div "R Recall Foundatio..." at bounding box center [73, 26] width 128 height 26
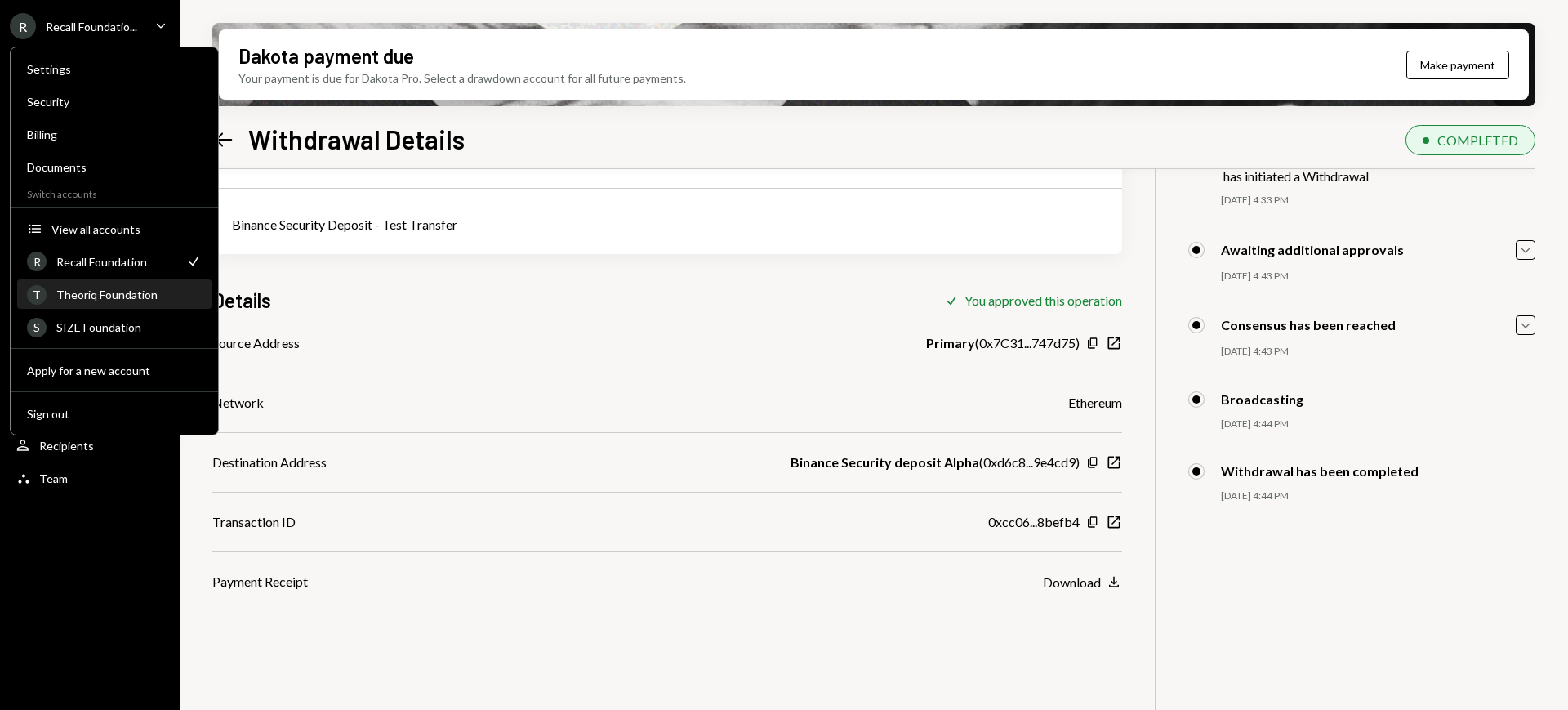
click at [130, 303] on div "T Theoriq Foundation" at bounding box center [114, 295] width 175 height 28
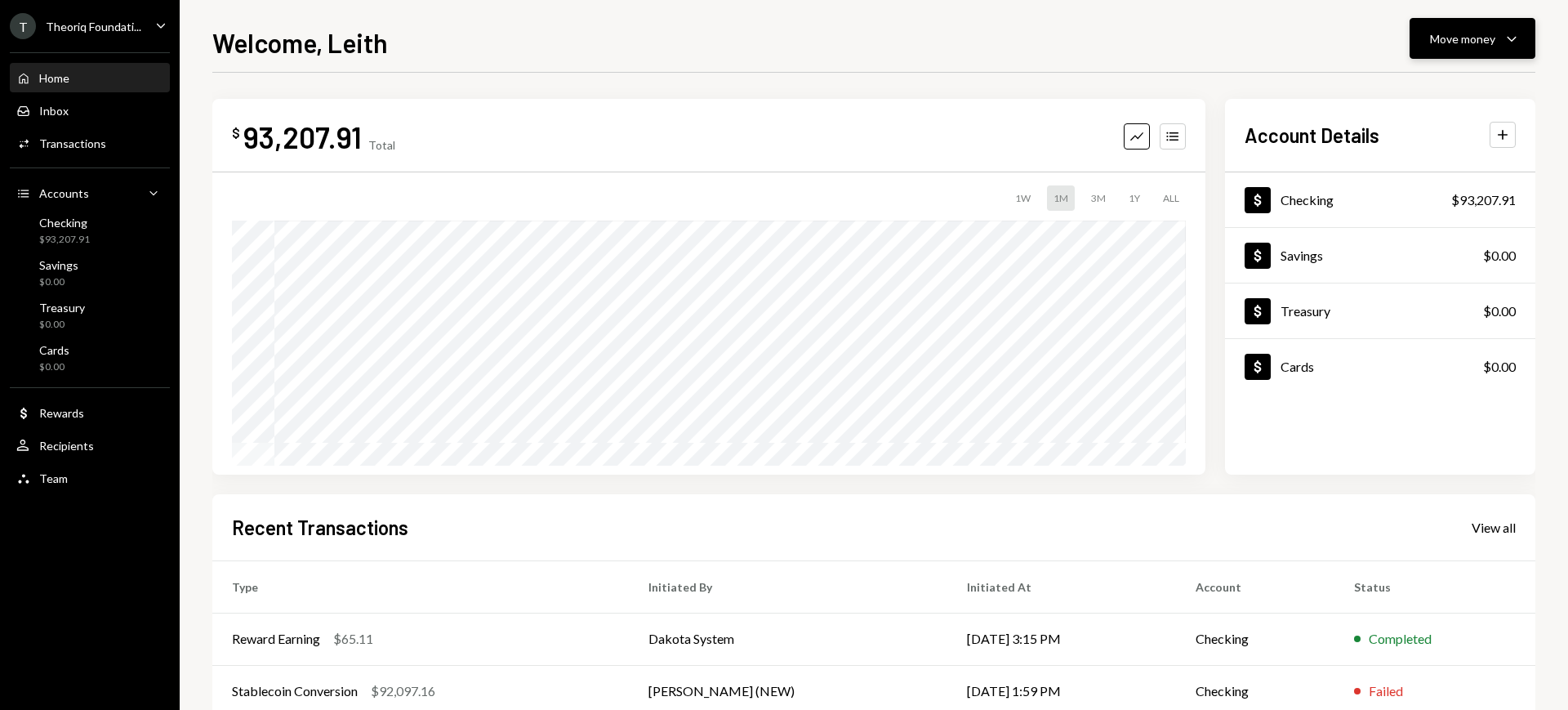
click at [1445, 40] on div "Move money" at bounding box center [1462, 39] width 65 height 17
click at [1422, 87] on div "Send" at bounding box center [1459, 88] width 119 height 17
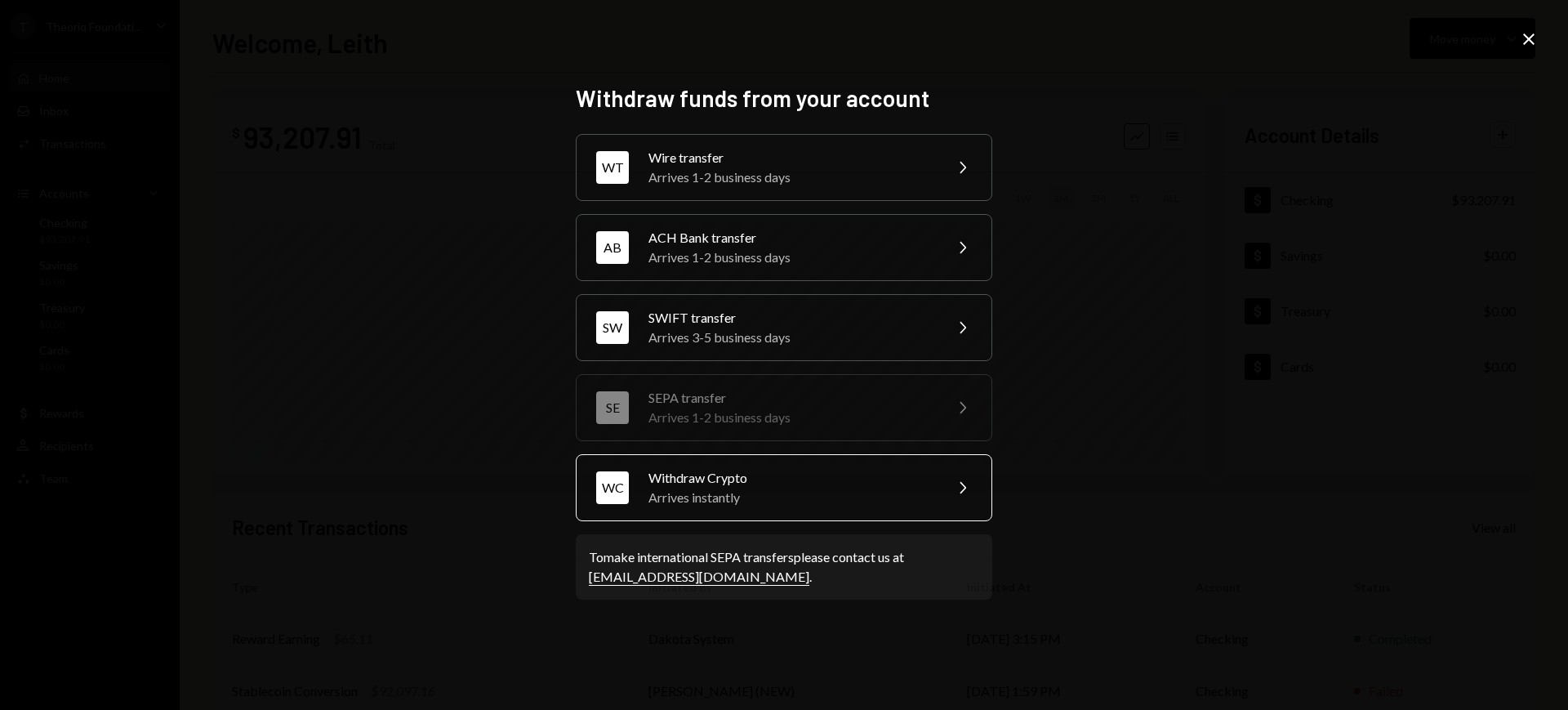
click at [877, 478] on div "Withdraw Crypto" at bounding box center [790, 478] width 284 height 20
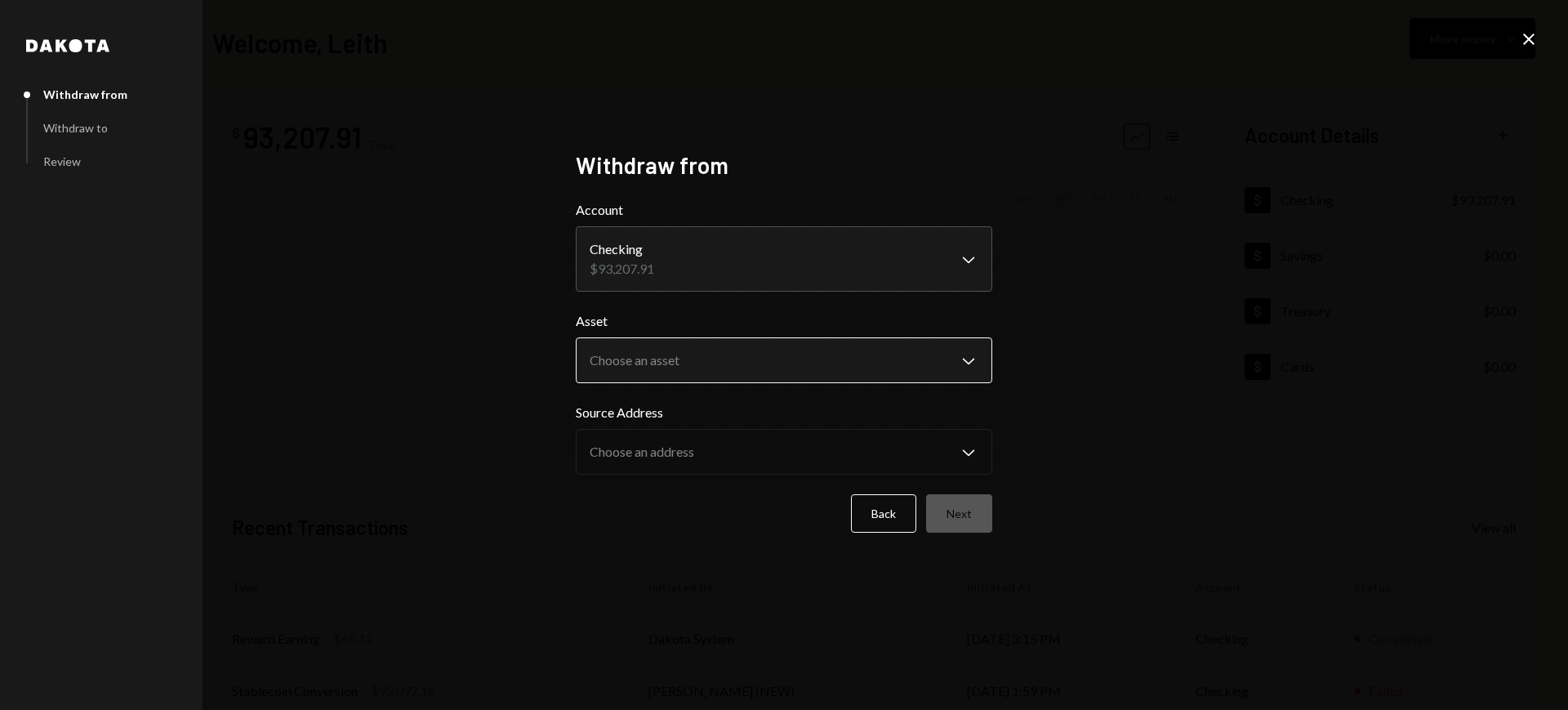
click at [978, 361] on body "**********" at bounding box center [784, 355] width 1568 height 710
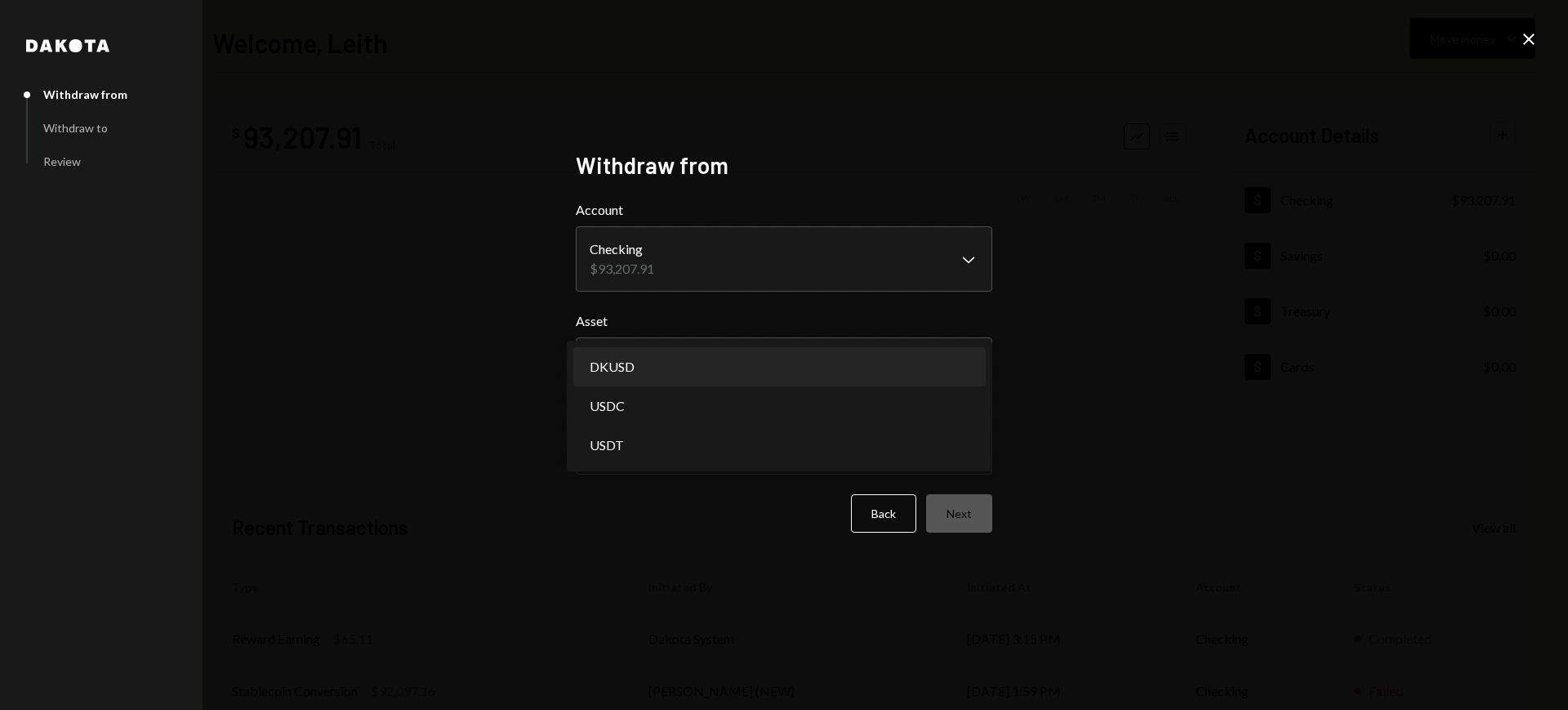
select select "*****"
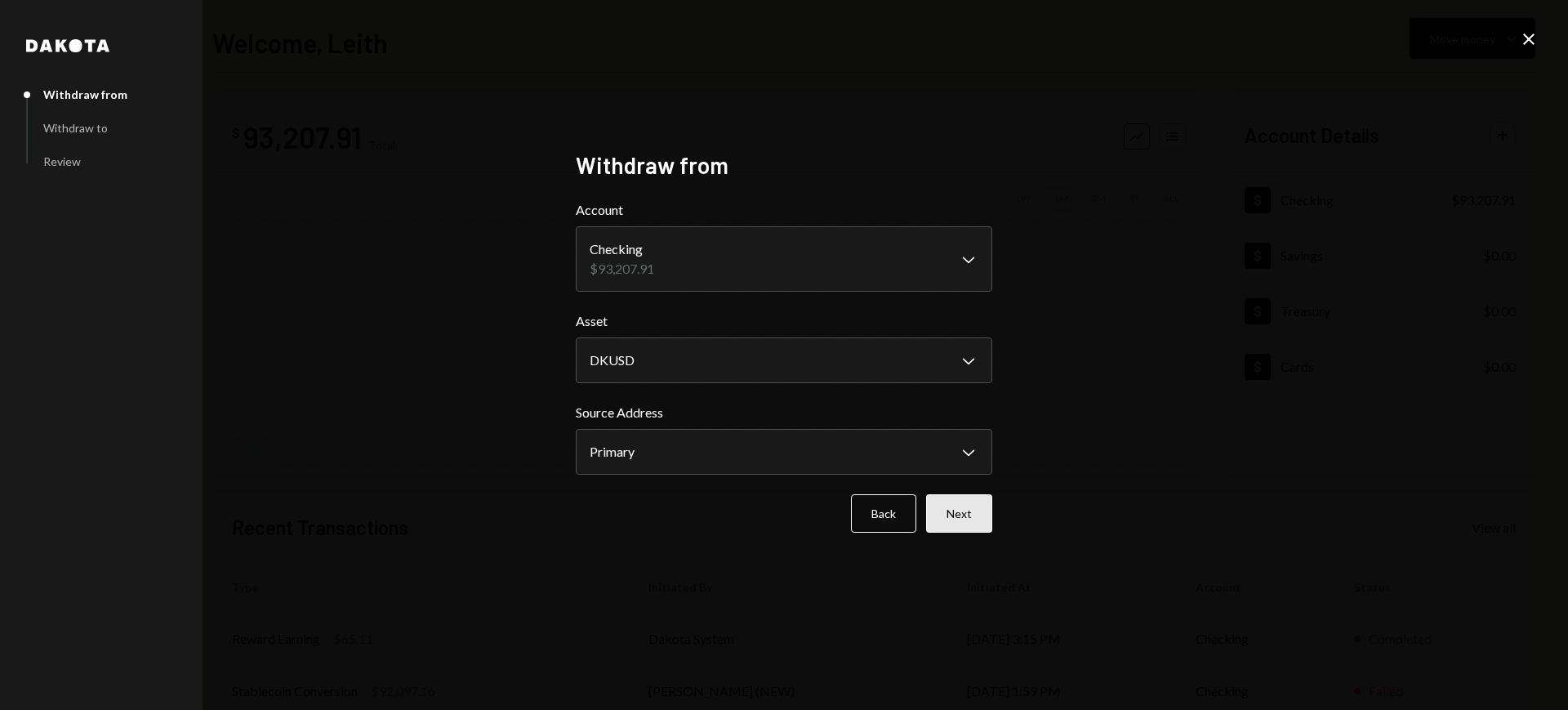
click at [960, 494] on button "Next" at bounding box center [959, 514] width 66 height 38
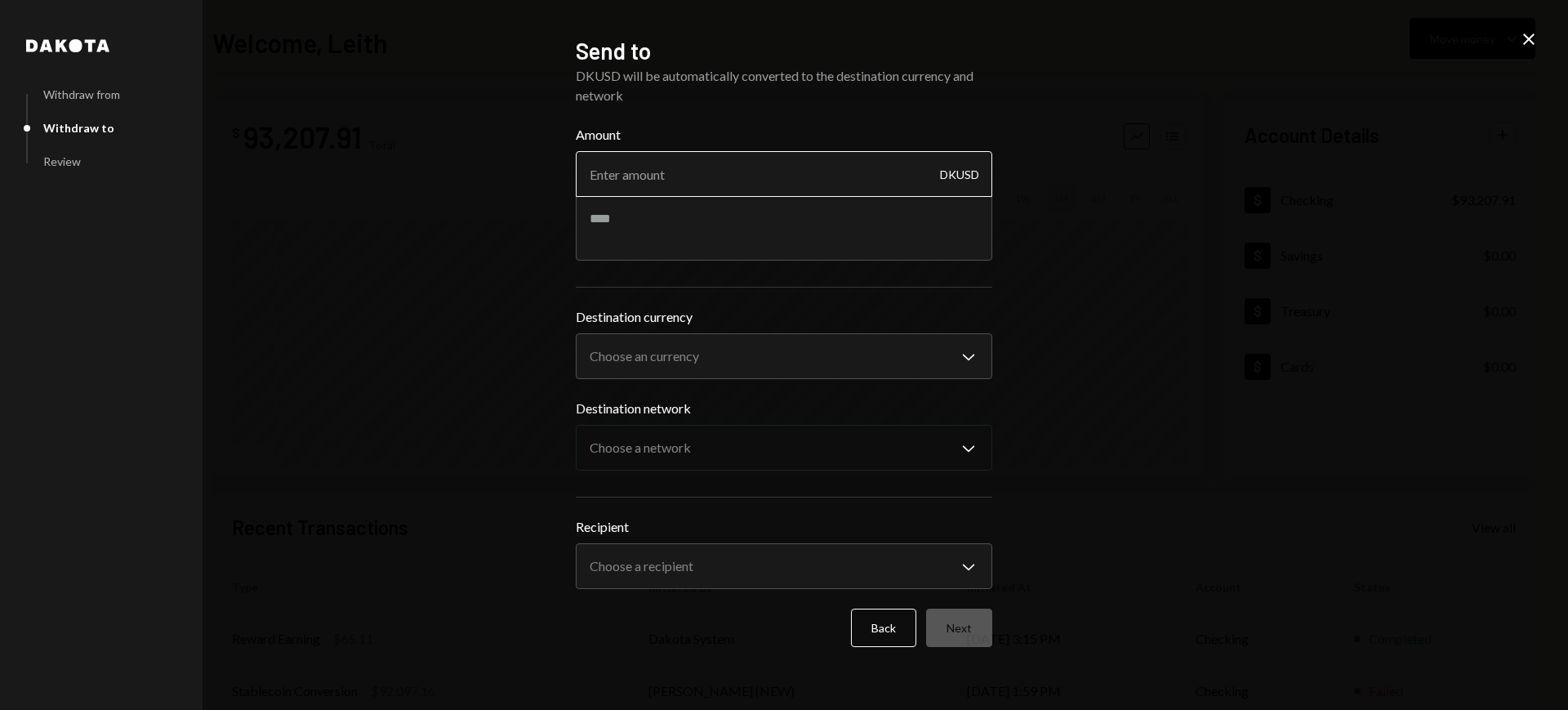
click at [810, 188] on input "Amount" at bounding box center [784, 174] width 416 height 46
paste input "8755.00"
type input "8755.00"
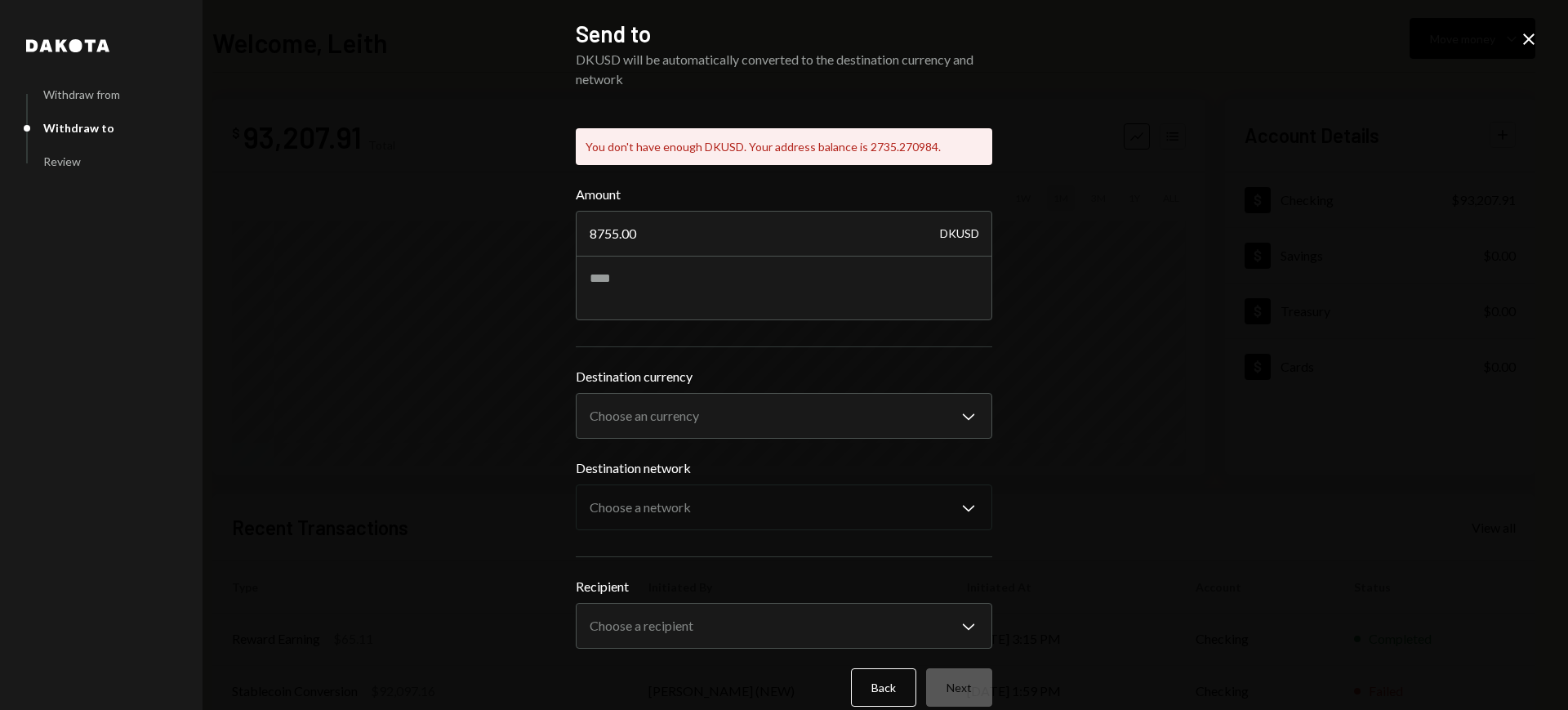
click at [1106, 230] on div "**********" at bounding box center [784, 355] width 1568 height 710
click at [1517, 43] on div "**********" at bounding box center [784, 355] width 1568 height 710
click at [1522, 42] on icon "Close" at bounding box center [1528, 39] width 20 height 20
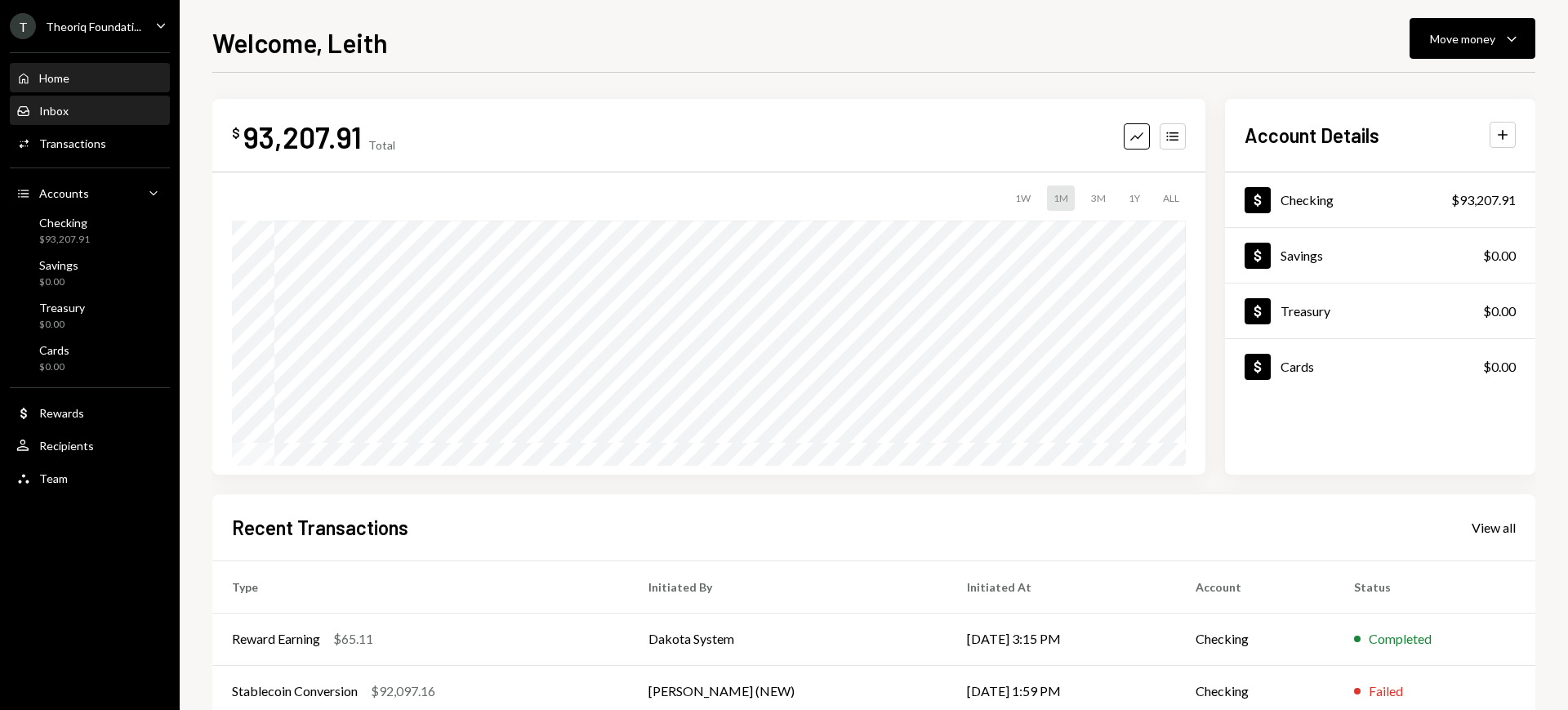
click at [61, 116] on div "Inbox" at bounding box center [54, 110] width 30 height 14
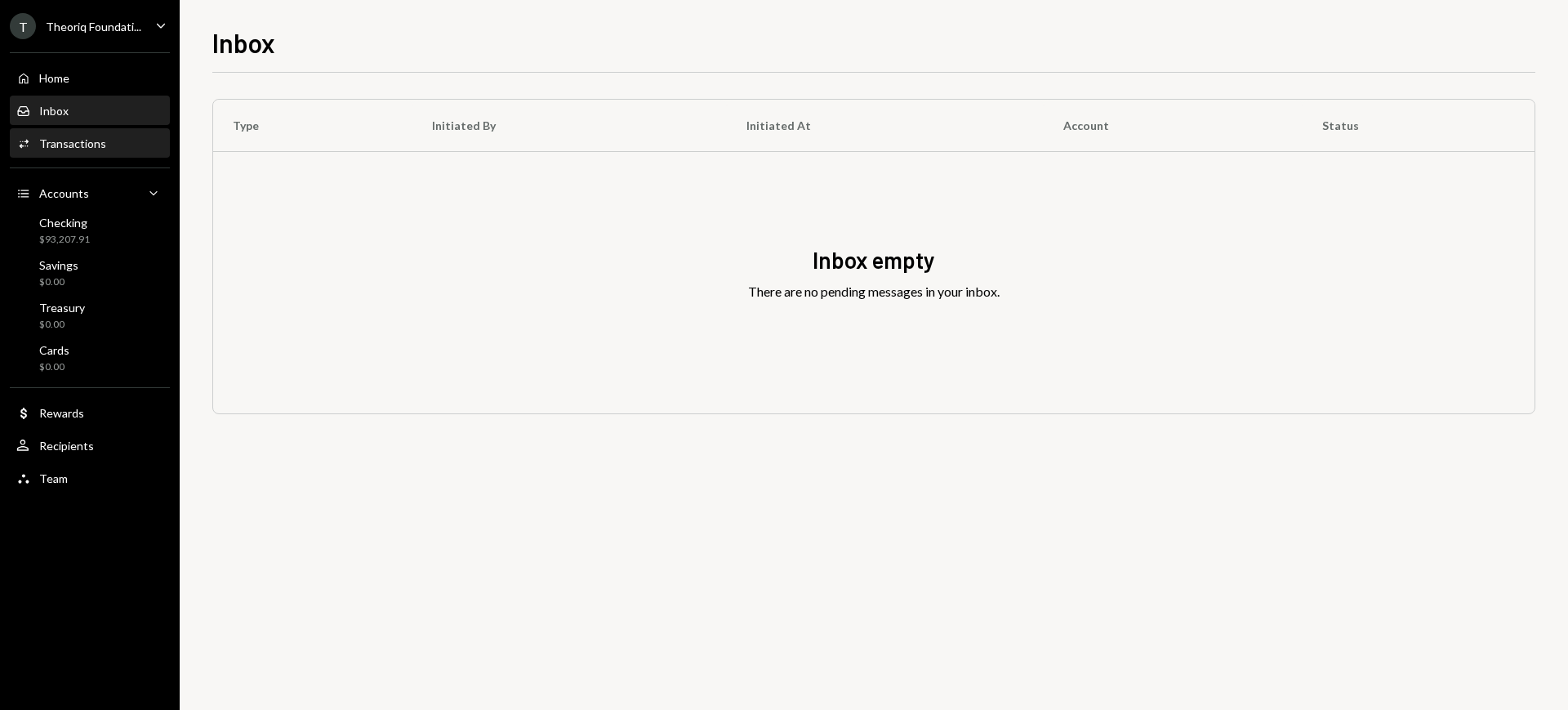
click at [86, 145] on div "Transactions" at bounding box center [72, 143] width 67 height 14
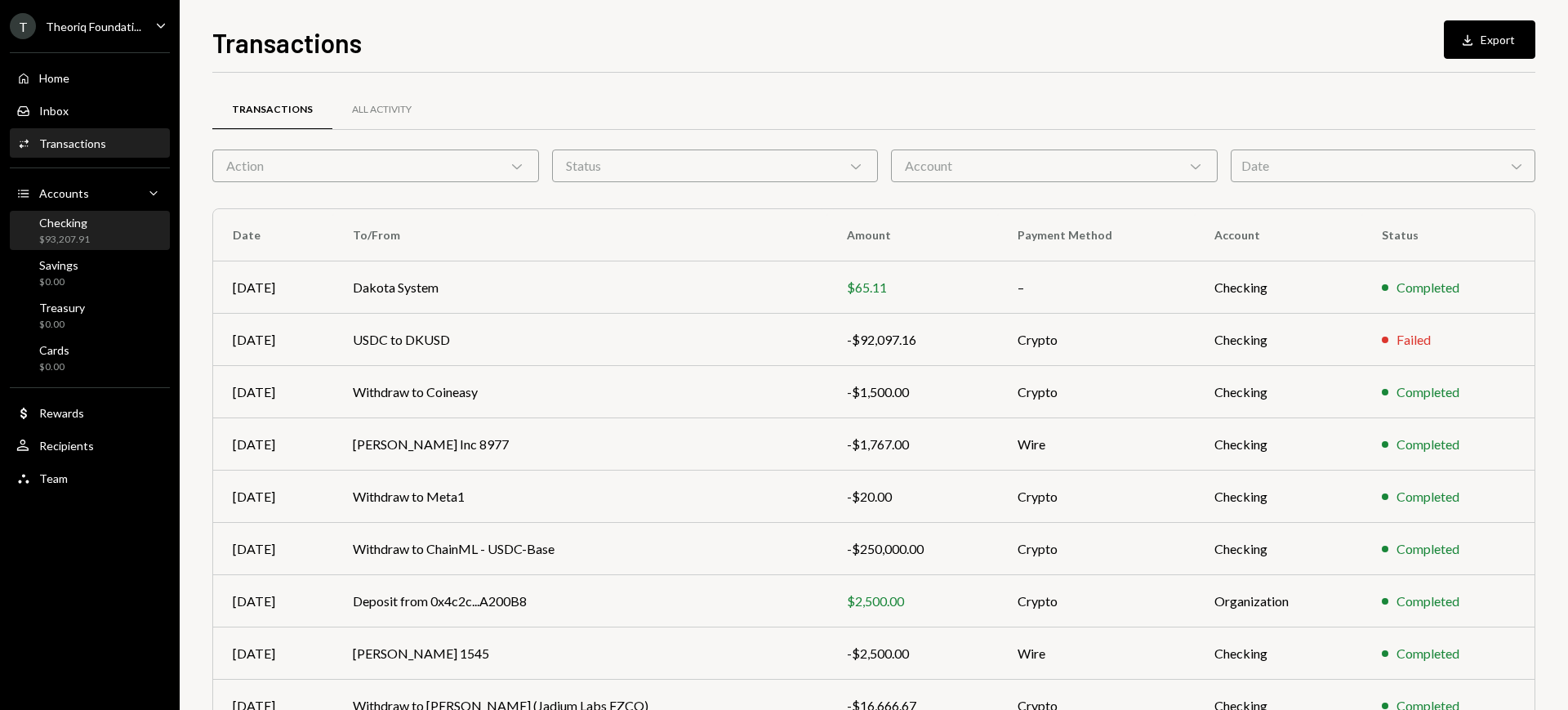
click at [89, 229] on div "Checking $93,207.91" at bounding box center [64, 231] width 50 height 31
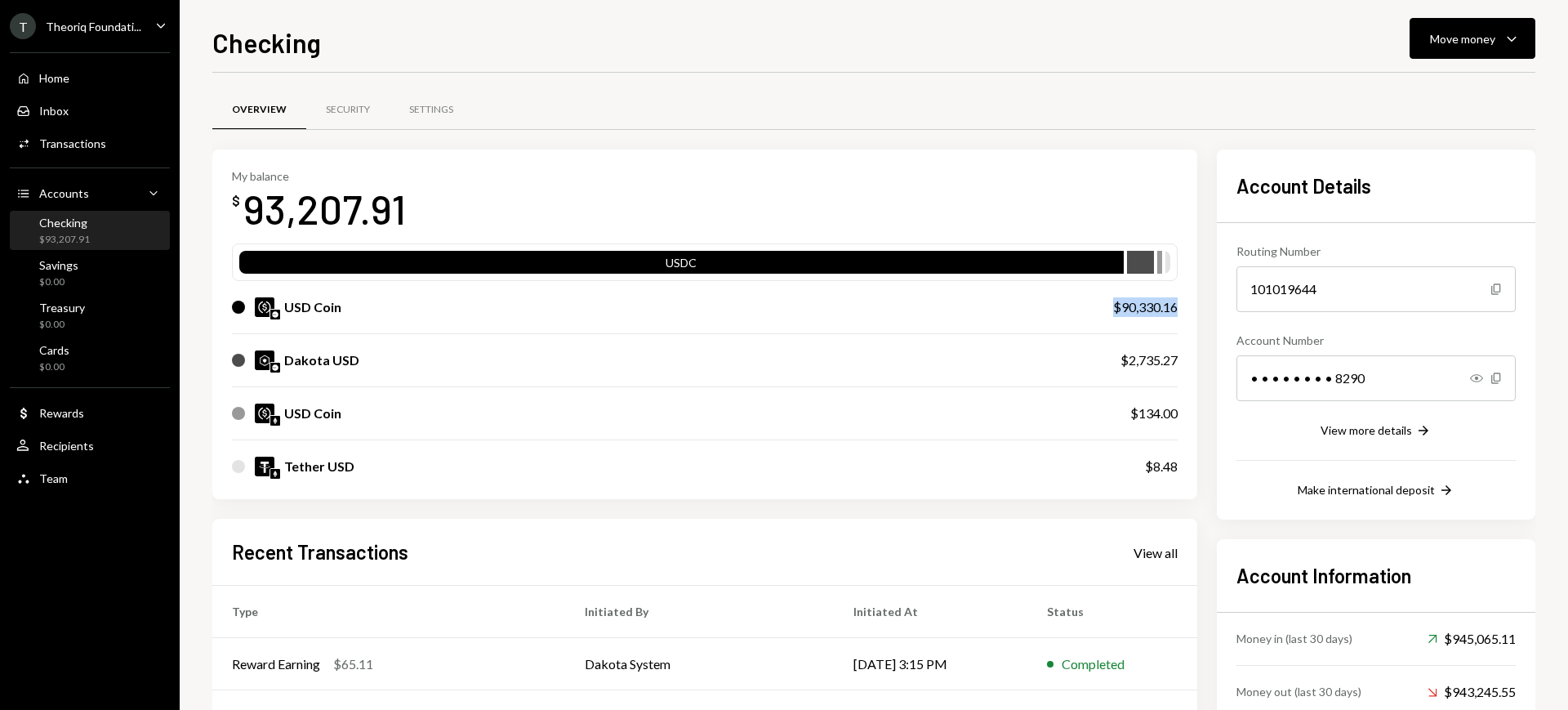
drag, startPoint x: 1177, startPoint y: 312, endPoint x: 1115, endPoint y: 307, distance: 62.2
click at [1115, 307] on div "$90,330.16" at bounding box center [1145, 307] width 64 height 20
copy div "$90,330.16"
click at [1488, 43] on div "Move money" at bounding box center [1462, 39] width 65 height 17
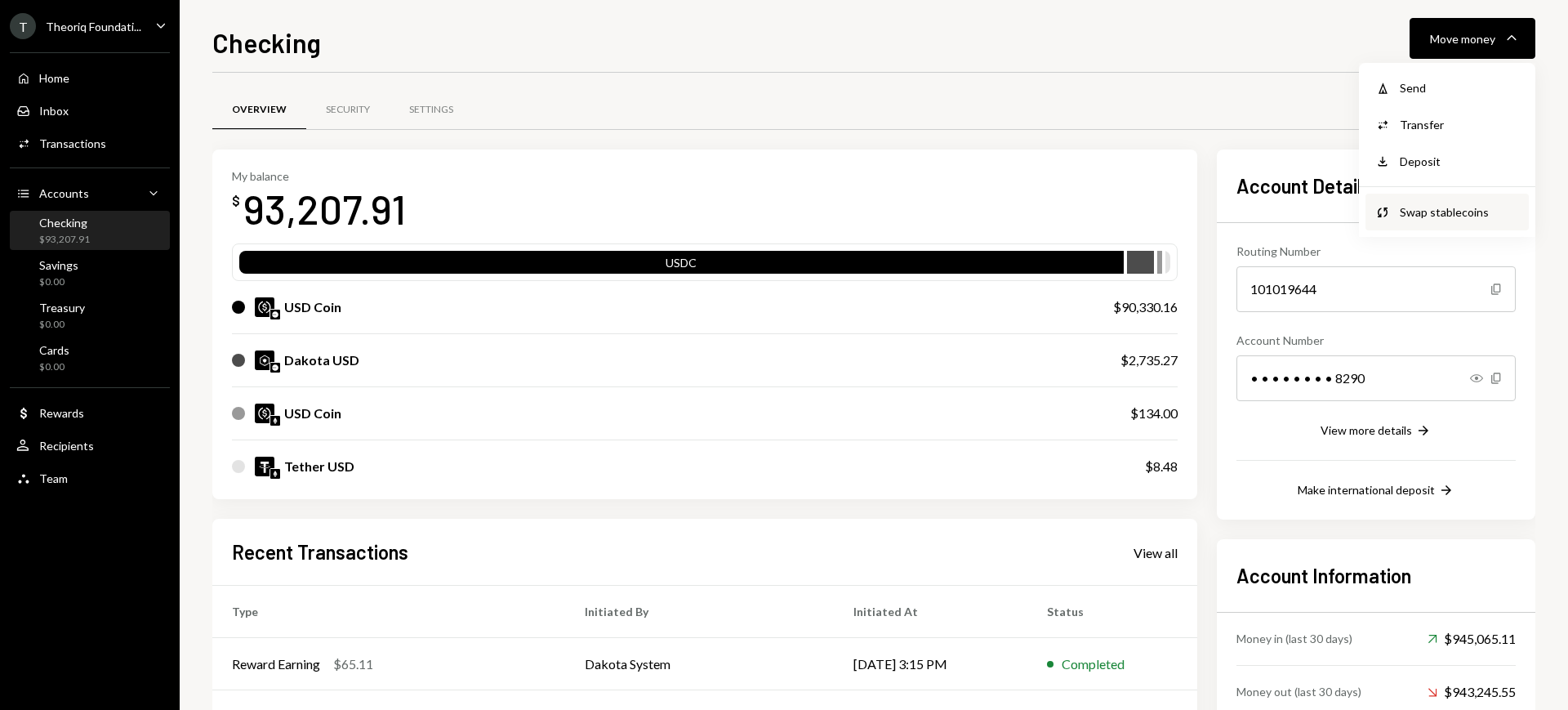
click at [1457, 202] on div "Swap Swap stablecoins" at bounding box center [1447, 212] width 163 height 36
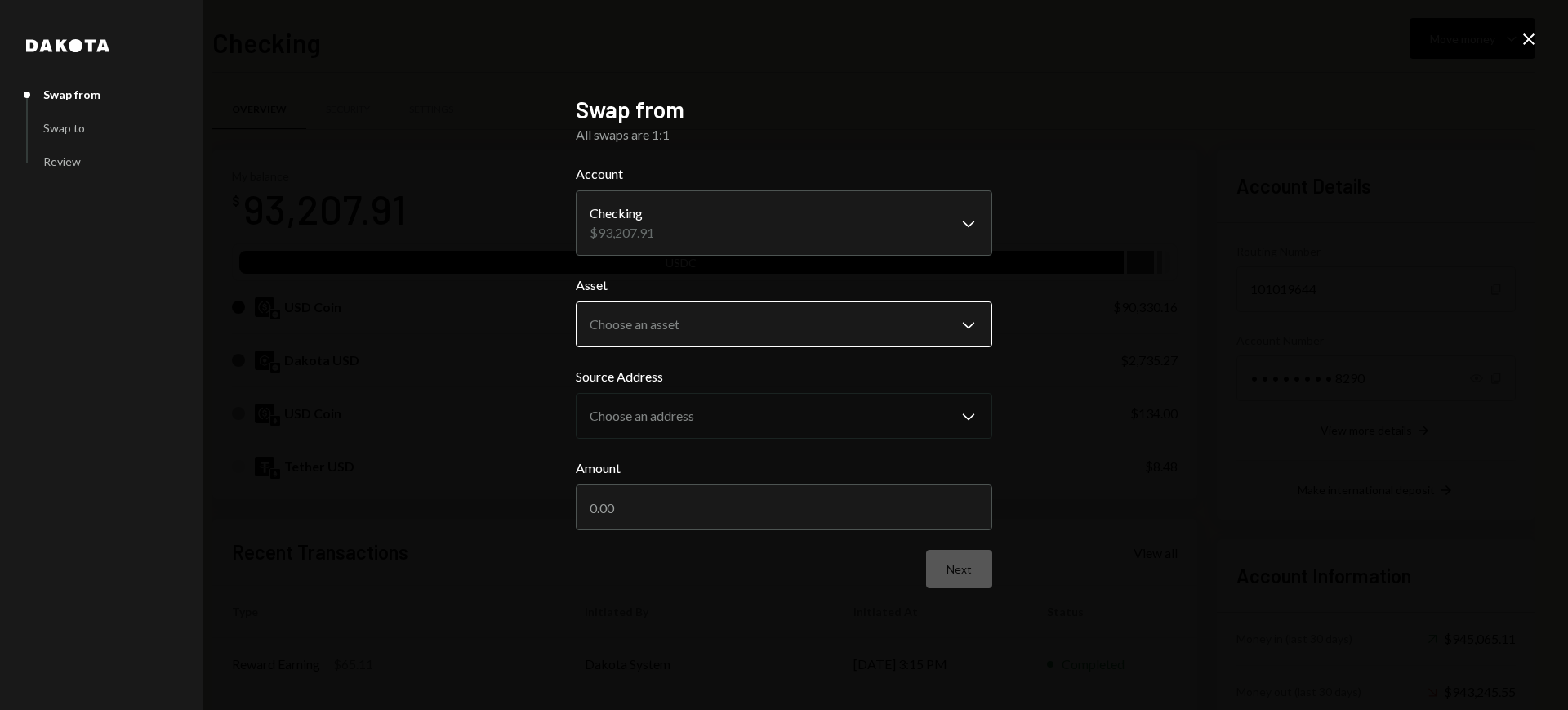
click at [877, 308] on body "T Theoriq Foundati... Caret Down Home Home Inbox Inbox Activities Transactions …" at bounding box center [784, 355] width 1568 height 710
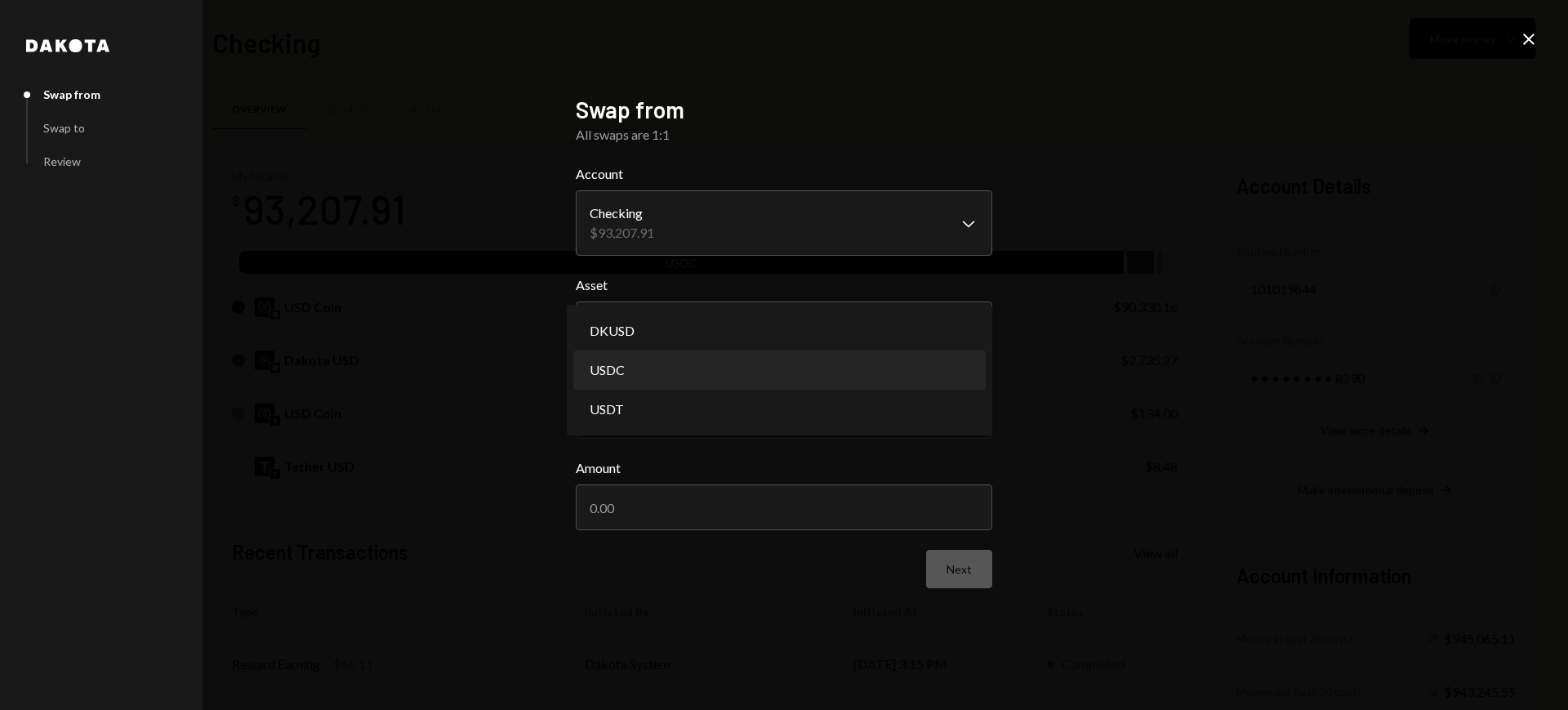
select select "****"
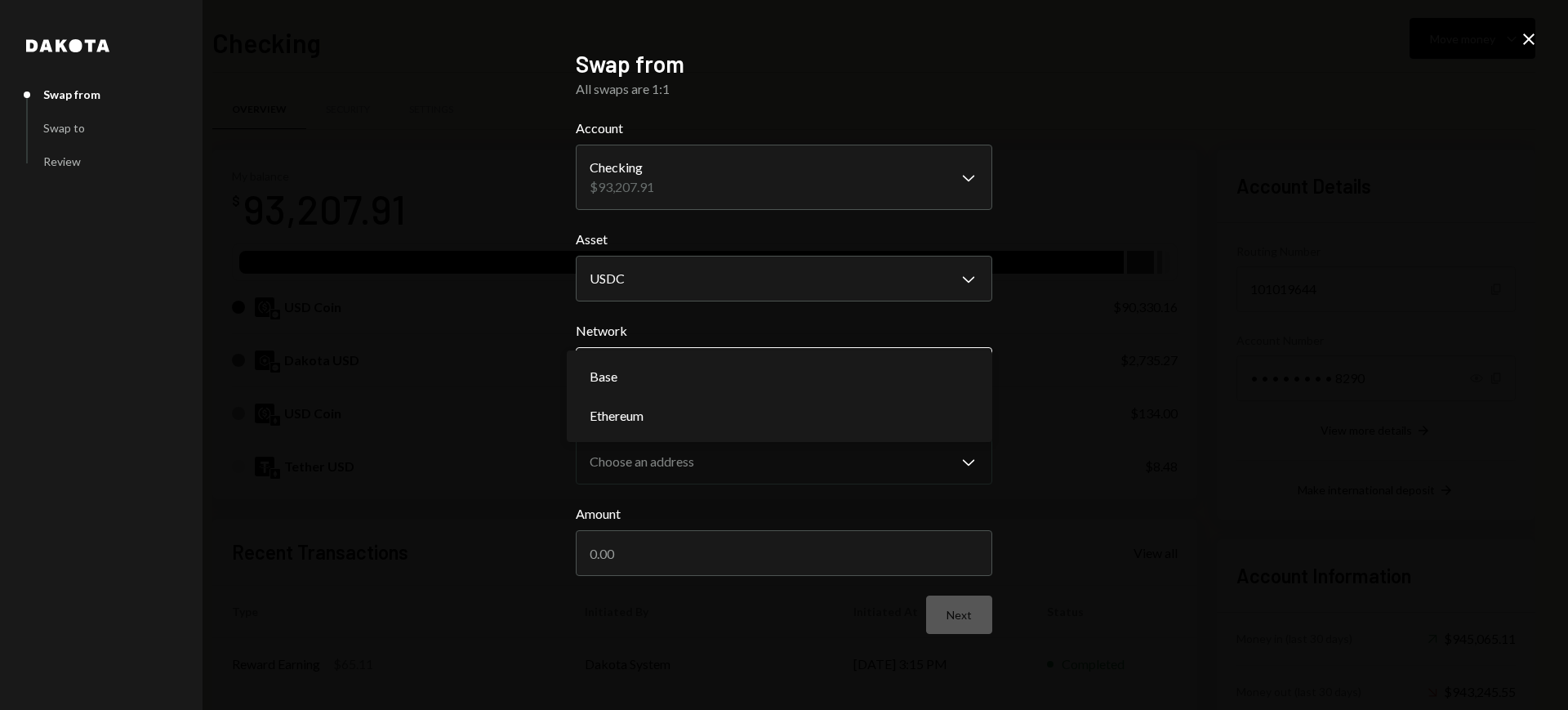
click at [854, 382] on body "T Theoriq Foundati... Caret Down Home Home Inbox Inbox Activities Transactions …" at bounding box center [784, 355] width 1568 height 710
select select "**********"
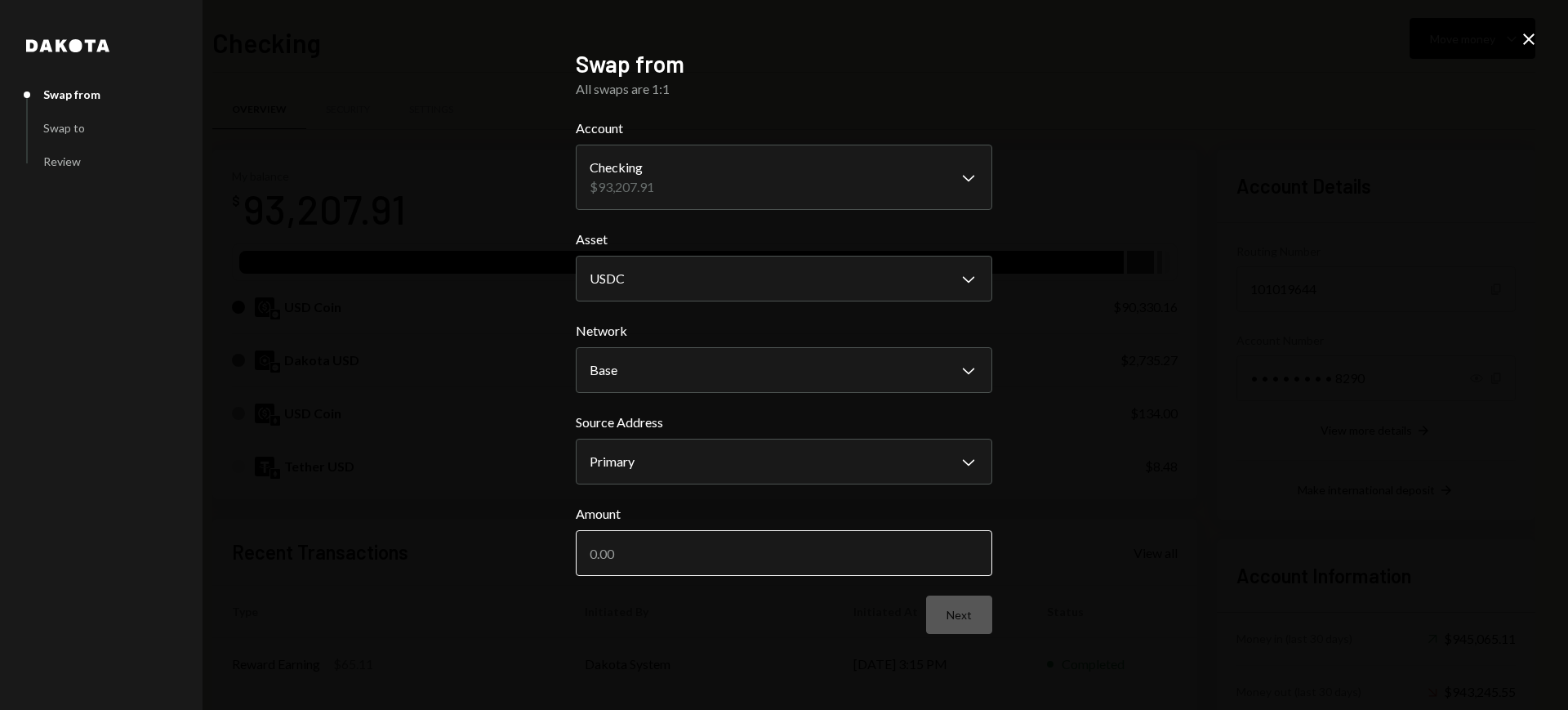
click at [810, 541] on input "Amount" at bounding box center [784, 553] width 416 height 46
paste input "90330.16"
type input "90330.16"
click at [982, 611] on button "Next" at bounding box center [959, 614] width 66 height 38
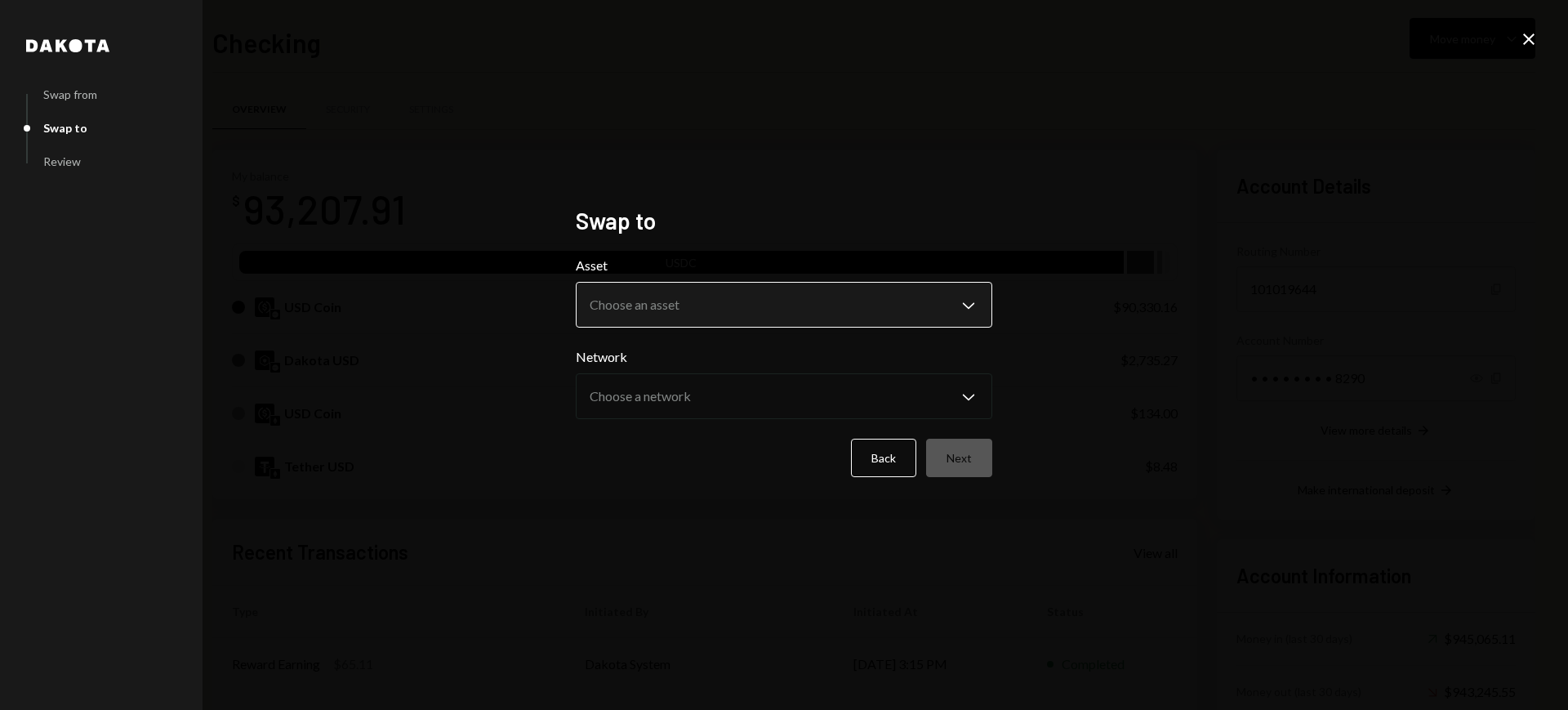
click at [801, 307] on body "T Theoriq Foundati... Caret Down Home Home Inbox Inbox Activities Transactions …" at bounding box center [784, 355] width 1568 height 710
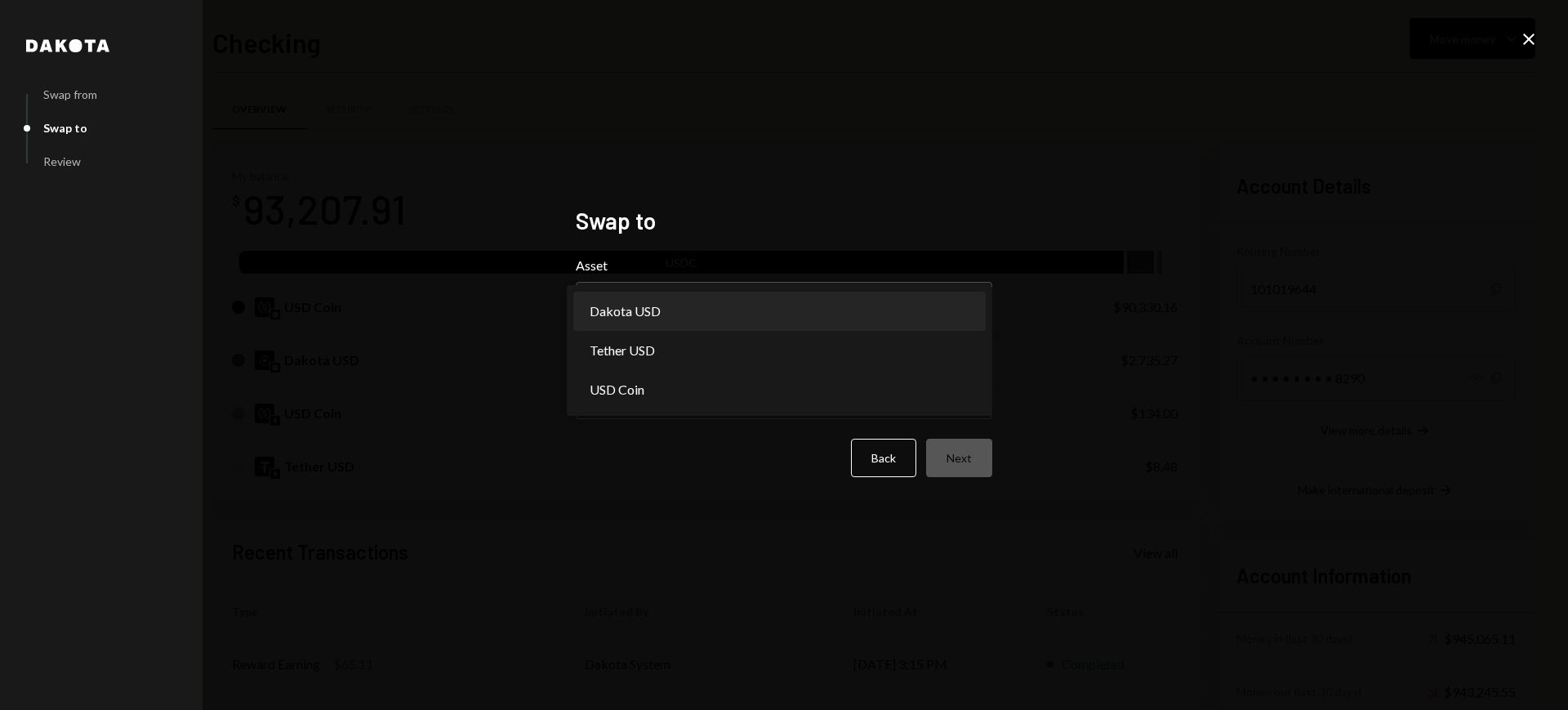
select select "*****"
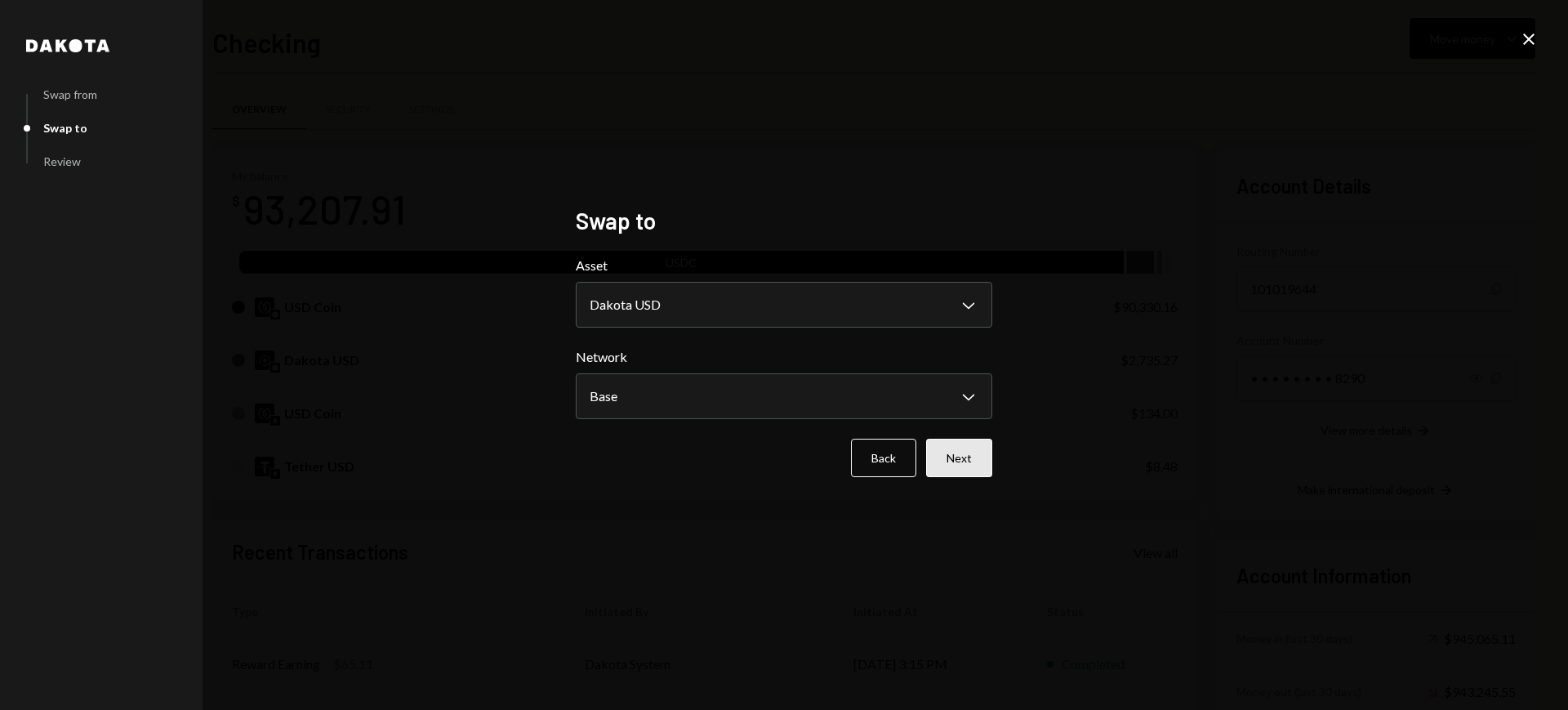
click at [947, 448] on button "Next" at bounding box center [959, 458] width 66 height 38
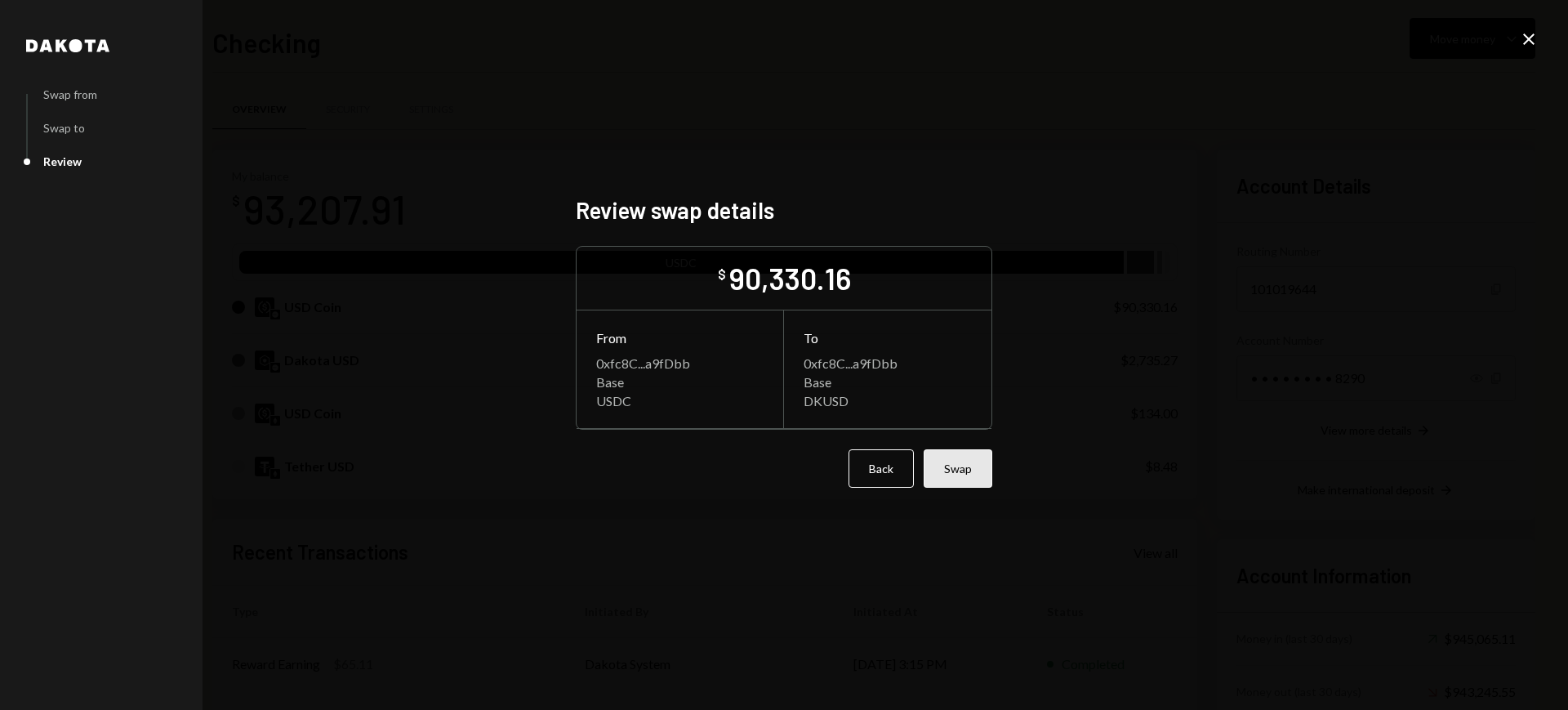
click at [956, 468] on button "Swap" at bounding box center [957, 468] width 69 height 38
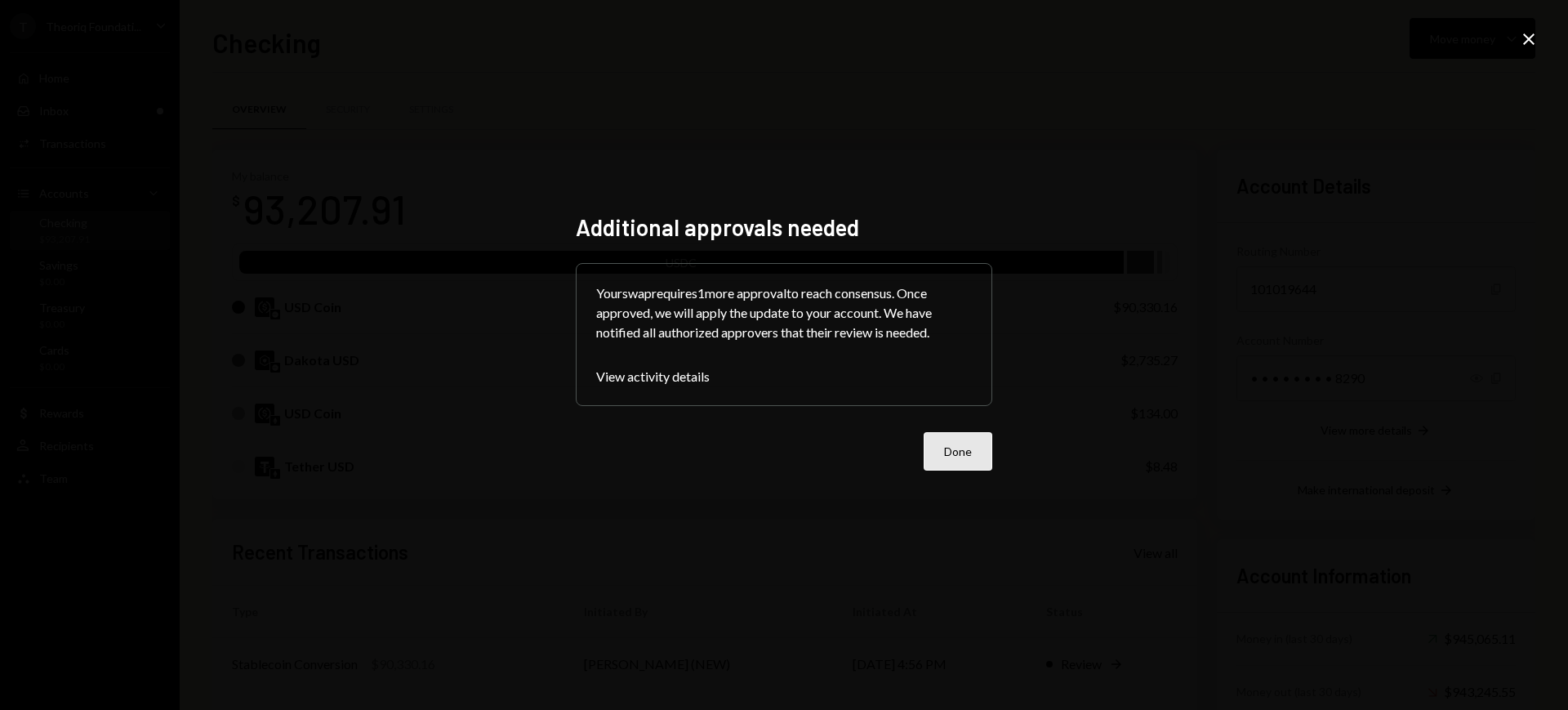
click at [968, 447] on button "Done" at bounding box center [957, 451] width 69 height 38
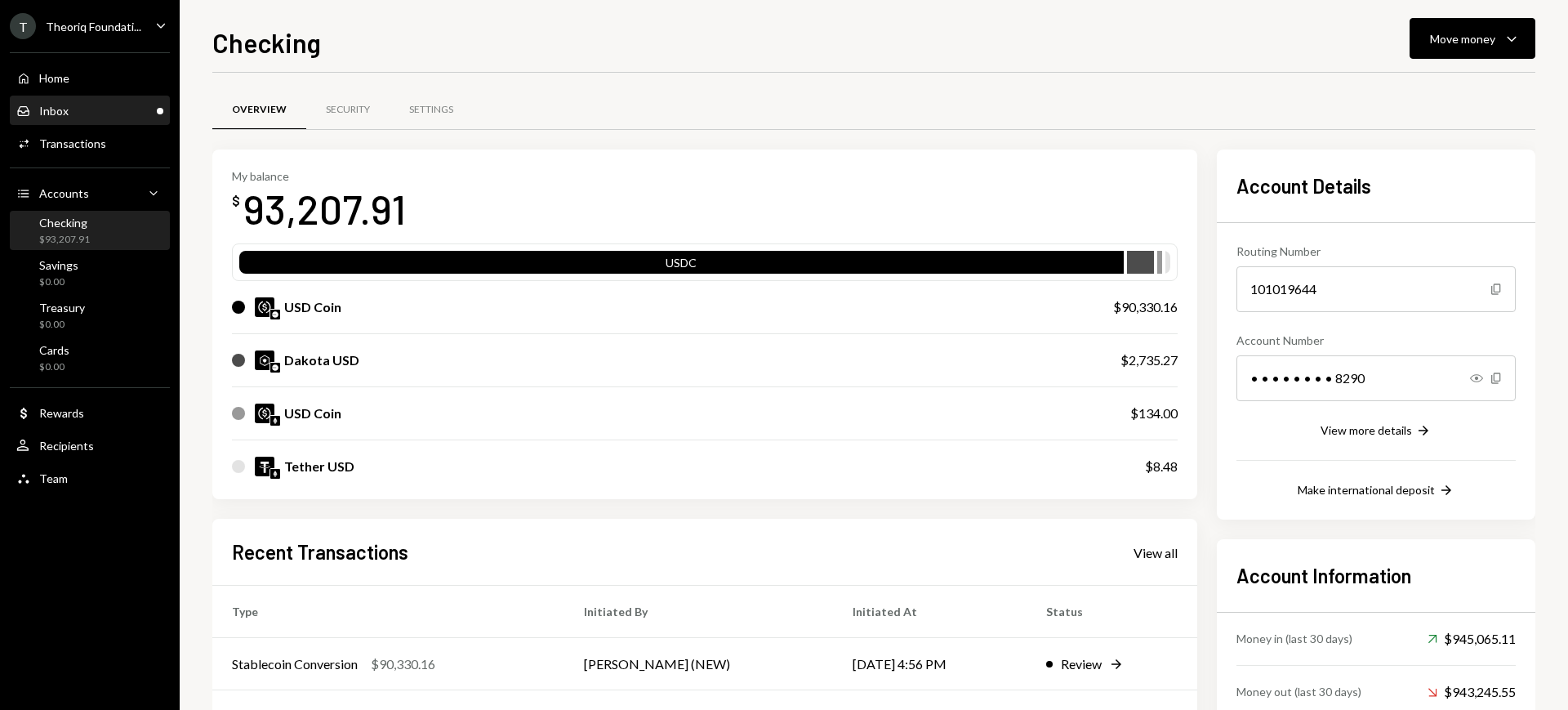
click at [96, 100] on div "Inbox Inbox" at bounding box center [89, 111] width 147 height 28
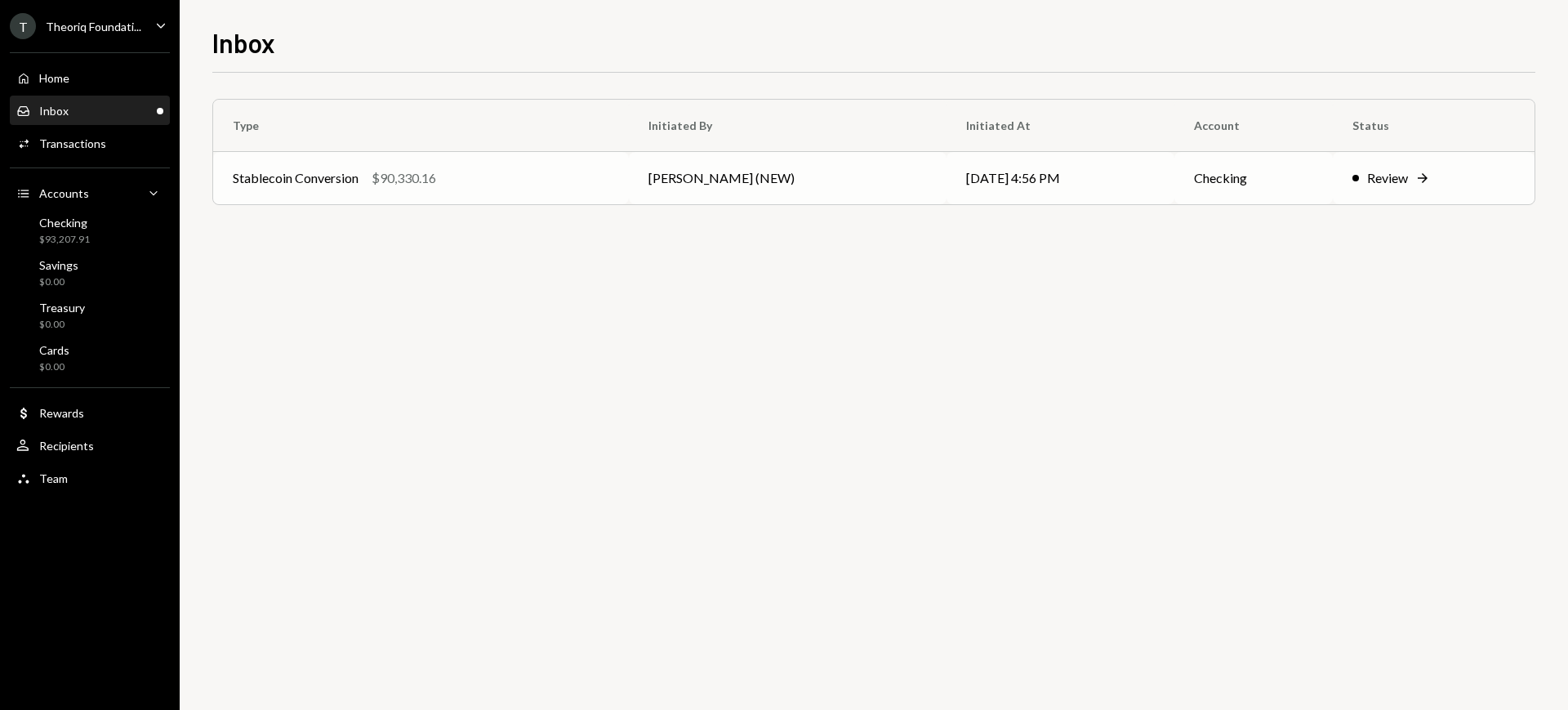
click at [844, 163] on td "[PERSON_NAME] (NEW)" at bounding box center [788, 178] width 318 height 52
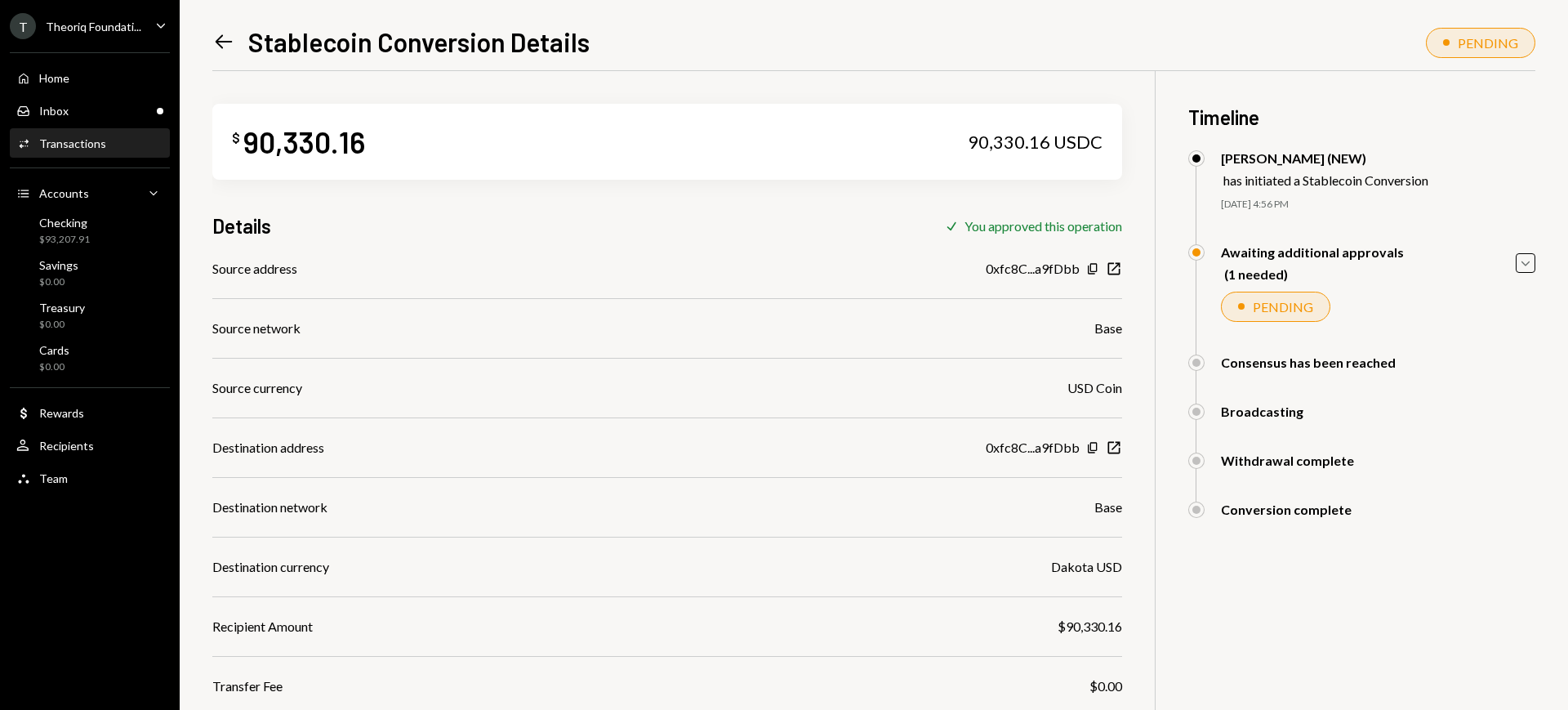
click at [621, 108] on div "$ 90,330.16 90,330.16 USDC" at bounding box center [666, 141] width 910 height 76
